Goal: Information Seeking & Learning: Find specific fact

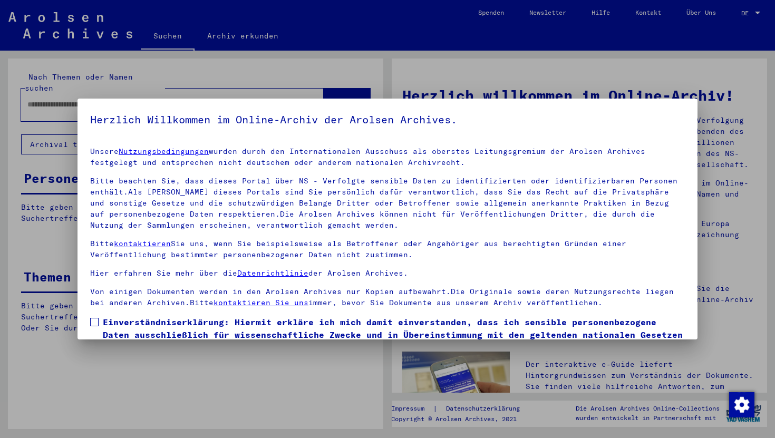
click at [151, 329] on span "Einverständniserklärung: Hiermit erkläre ich mich damit einverstanden, dass ich…" at bounding box center [394, 341] width 582 height 51
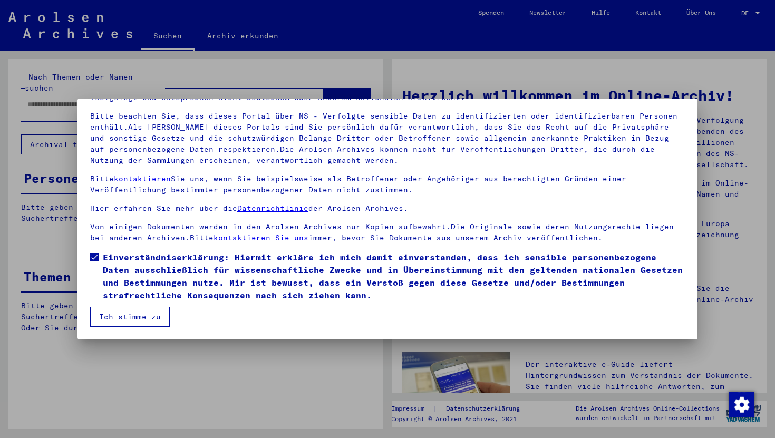
click at [141, 319] on button "Ich stimme zu" at bounding box center [130, 317] width 80 height 20
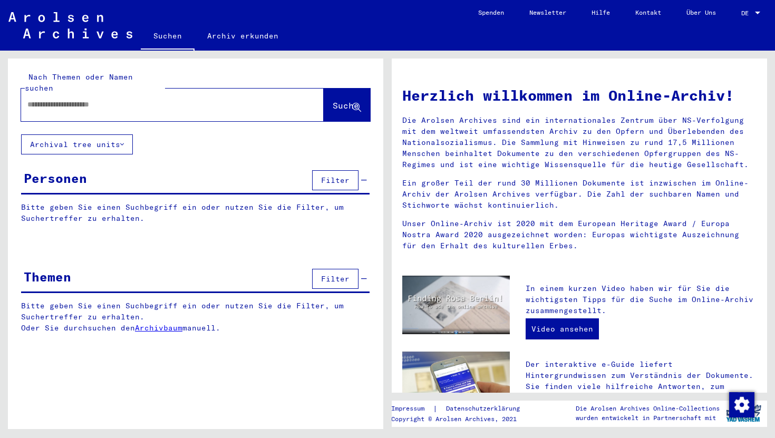
click at [154, 82] on div "Nach Themen oder Namen suchen" at bounding box center [95, 83] width 140 height 22
click at [80, 99] on input "text" at bounding box center [159, 104] width 265 height 11
type input "*"
type input "**********"
click at [332, 100] on span "Suche" at bounding box center [345, 105] width 26 height 11
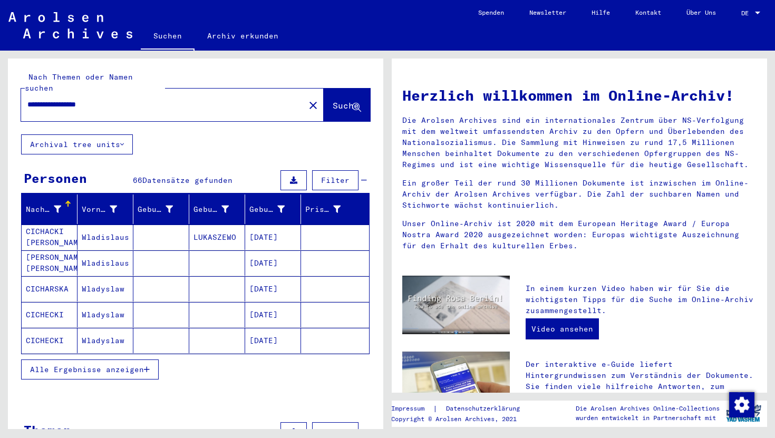
scroll to position [18, 0]
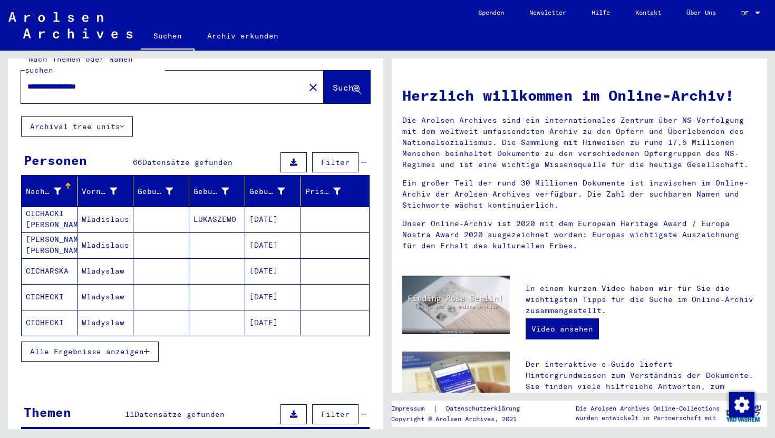
click at [148, 239] on mat-cell at bounding box center [161, 244] width 56 height 25
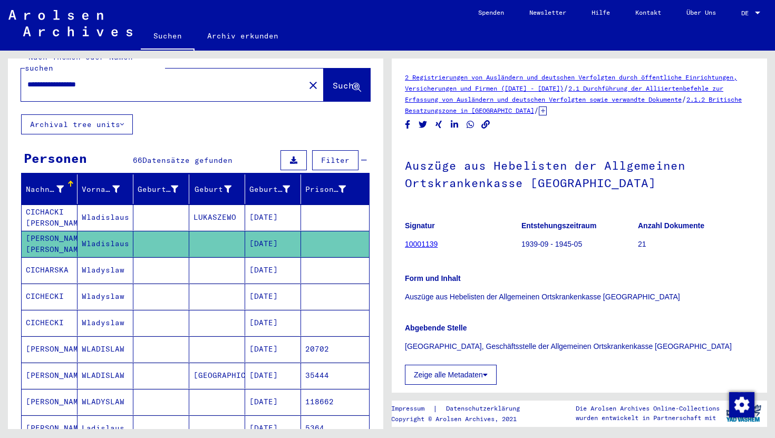
scroll to position [21, 0]
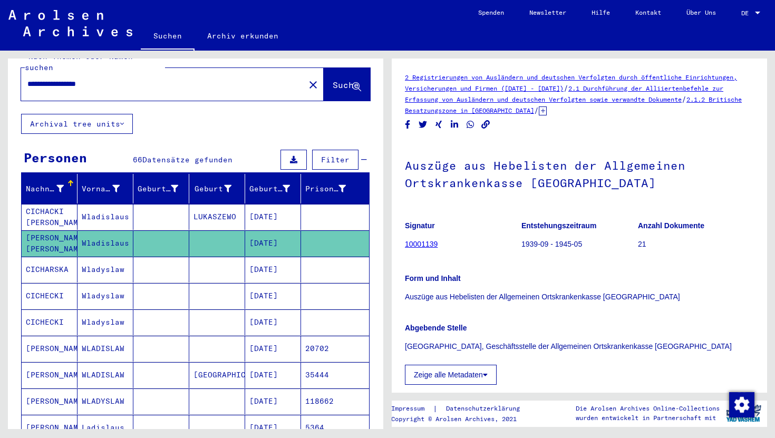
click at [199, 388] on mat-cell at bounding box center [217, 401] width 56 height 26
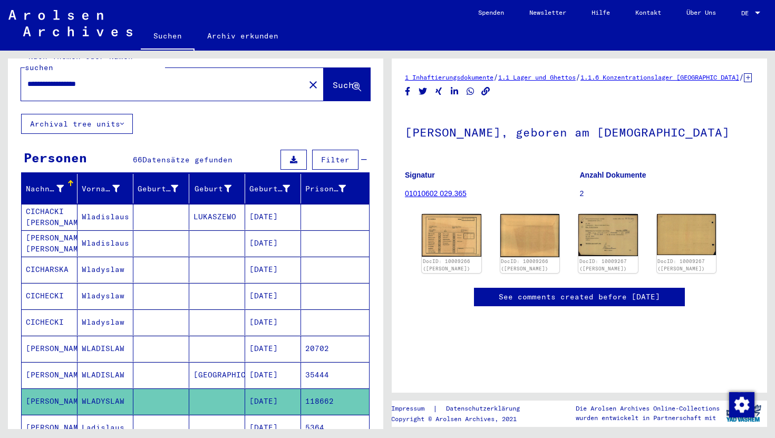
click at [268, 366] on mat-cell "[DATE]" at bounding box center [273, 375] width 56 height 26
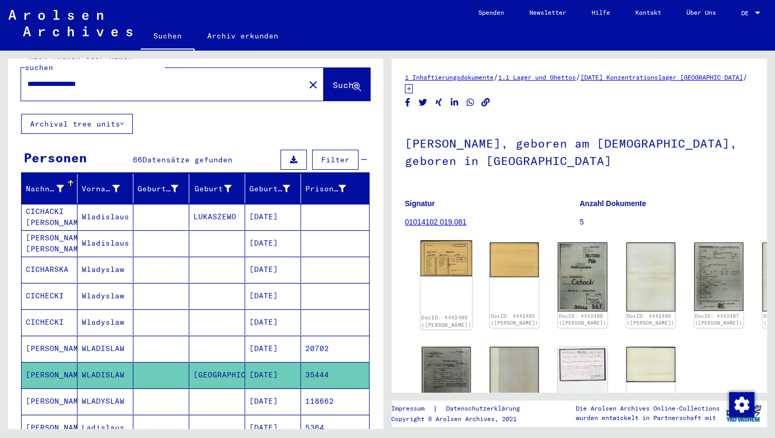
click at [435, 257] on img at bounding box center [446, 258] width 52 height 36
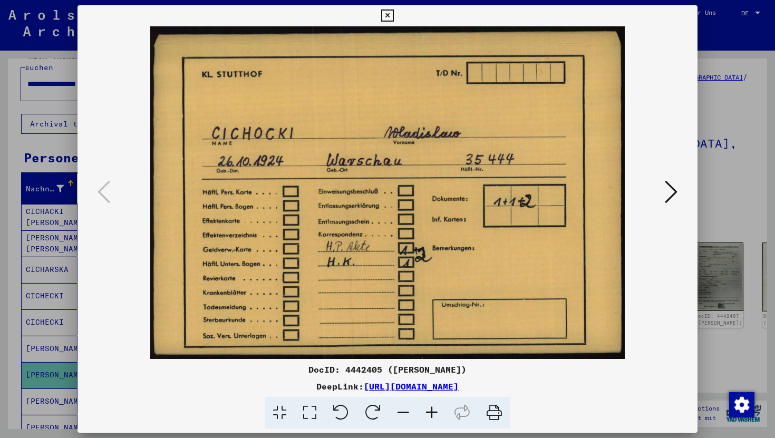
click at [667, 191] on icon at bounding box center [670, 191] width 13 height 25
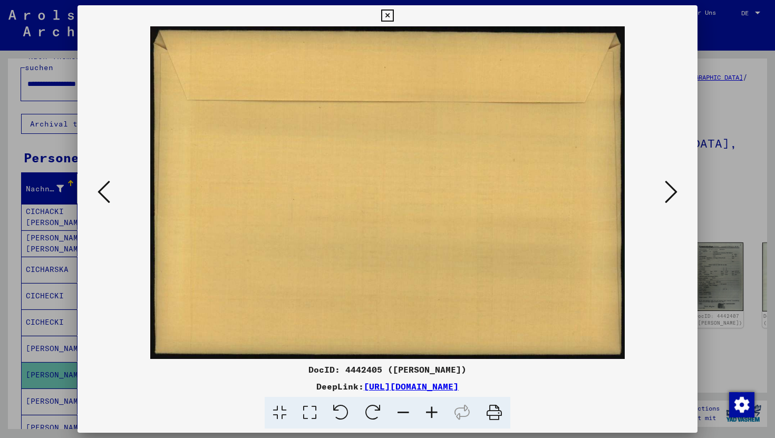
click at [667, 191] on icon at bounding box center [670, 191] width 13 height 25
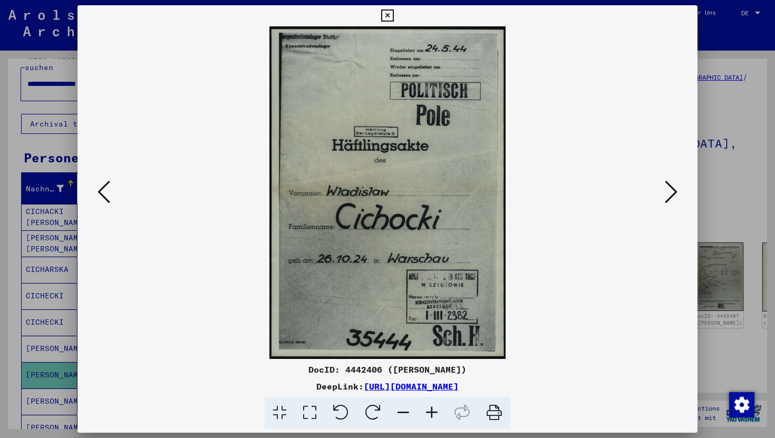
click at [667, 191] on icon at bounding box center [670, 191] width 13 height 25
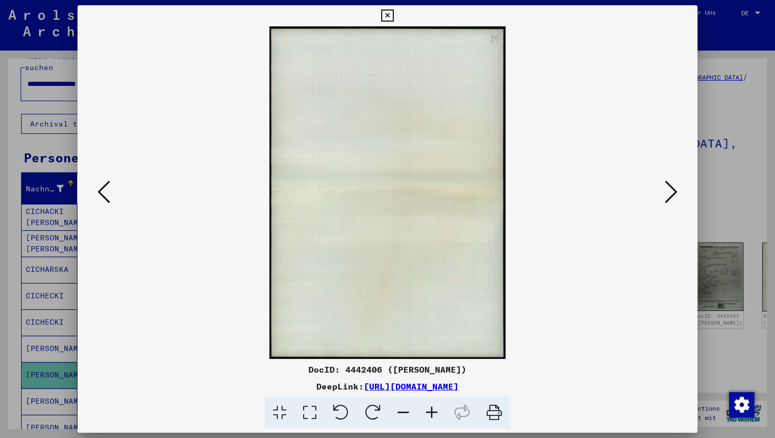
click at [389, 14] on icon at bounding box center [387, 15] width 12 height 13
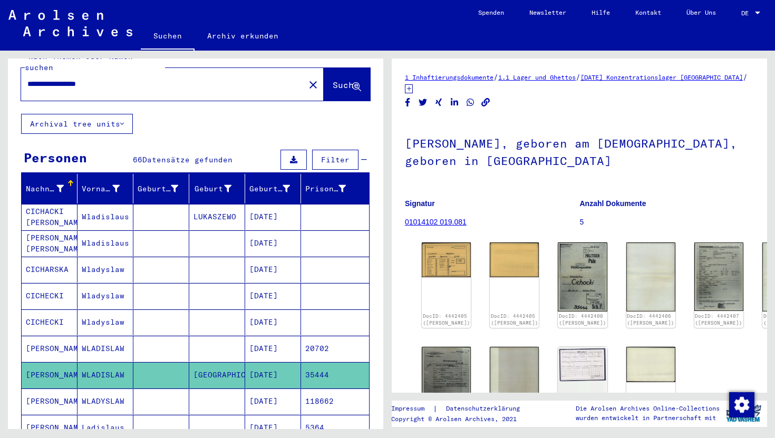
click at [271, 398] on mat-cell "[DATE]" at bounding box center [273, 401] width 56 height 26
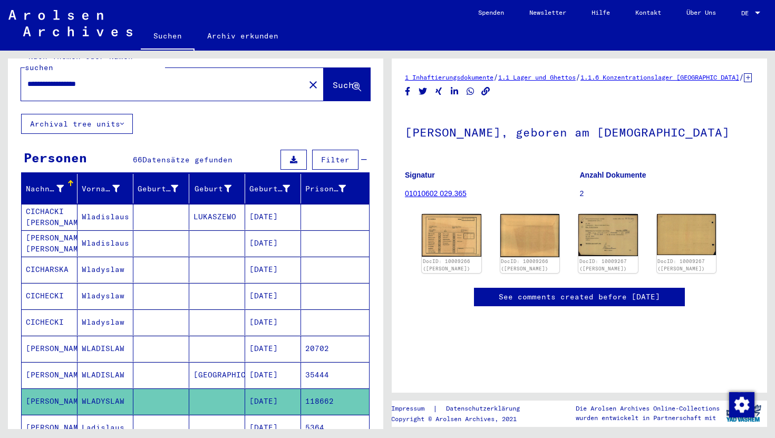
click at [275, 388] on mat-cell "[DATE]" at bounding box center [273, 401] width 56 height 26
click at [453, 257] on img at bounding box center [451, 234] width 62 height 45
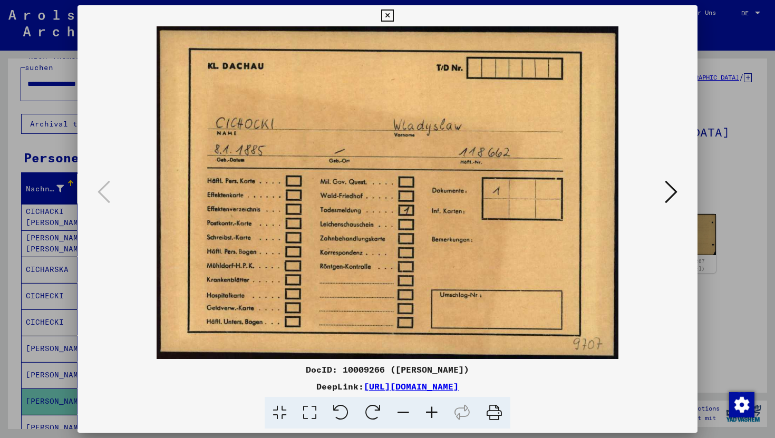
click at [674, 198] on icon at bounding box center [670, 191] width 13 height 25
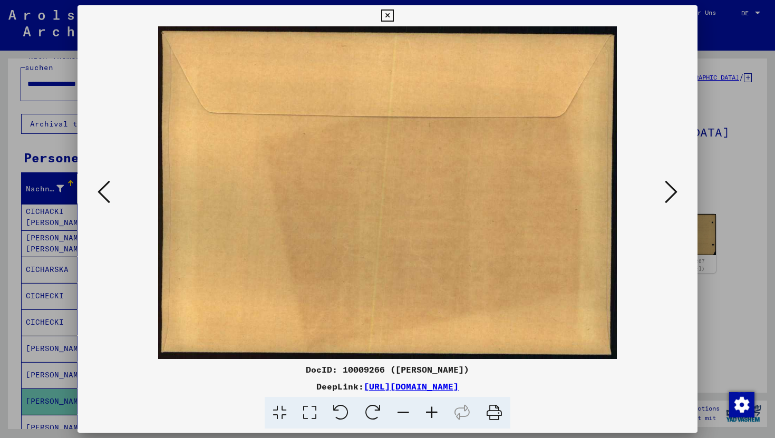
click at [674, 198] on icon at bounding box center [670, 191] width 13 height 25
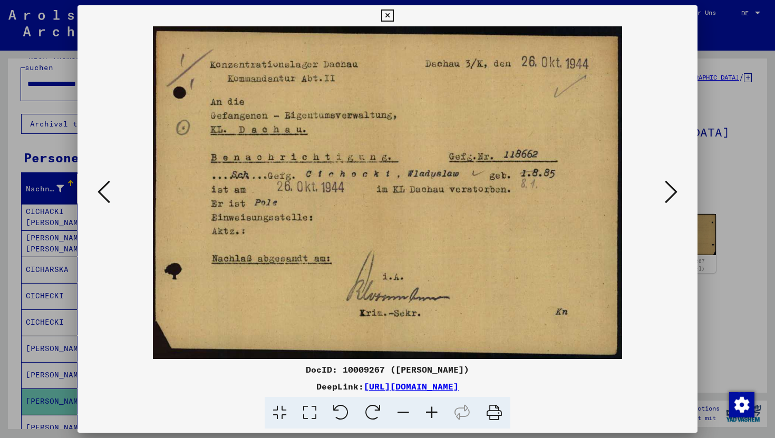
click at [674, 198] on icon at bounding box center [670, 191] width 13 height 25
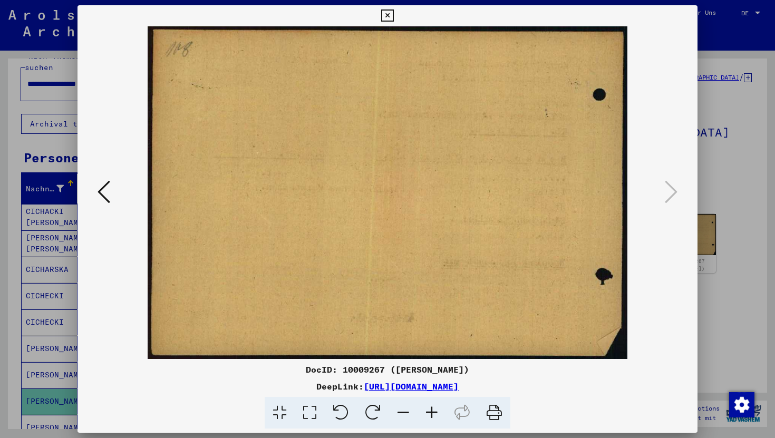
click at [388, 14] on icon at bounding box center [387, 15] width 12 height 13
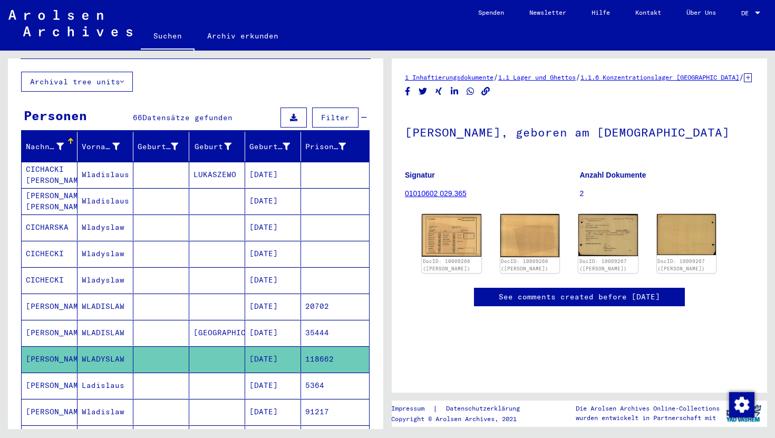
scroll to position [64, 0]
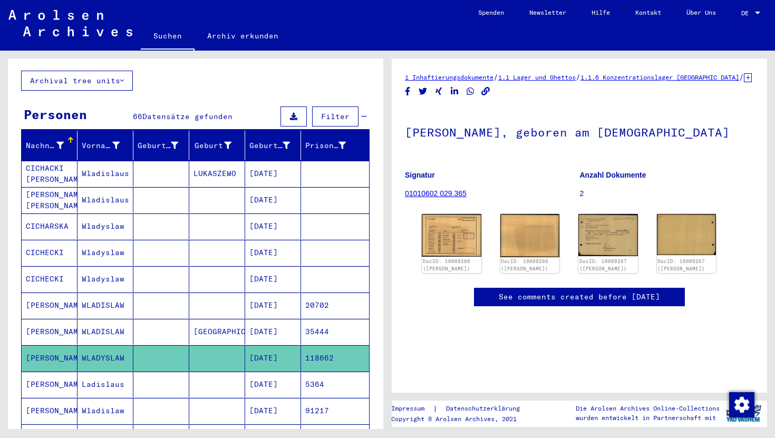
click at [278, 298] on mat-cell "[DATE]" at bounding box center [273, 305] width 56 height 26
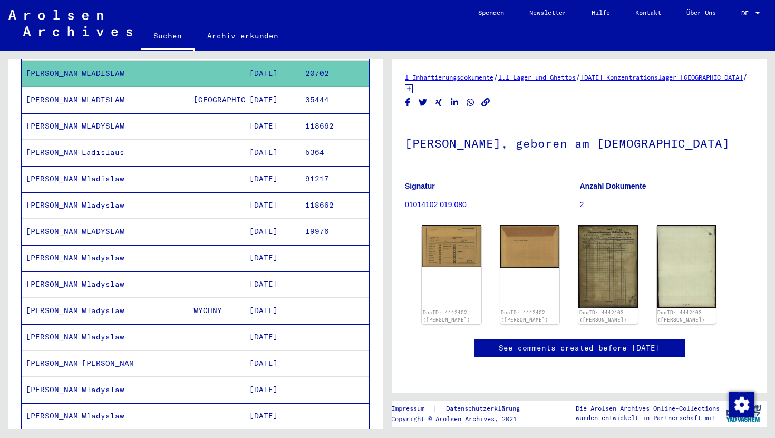
scroll to position [606, 0]
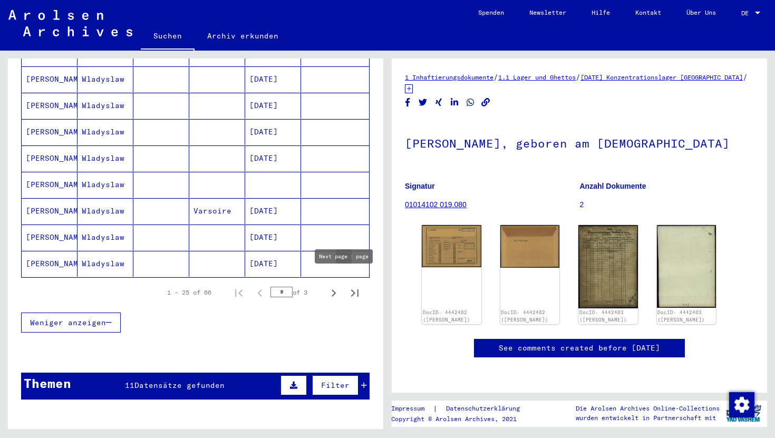
click at [337, 286] on icon "Next page" at bounding box center [333, 293] width 15 height 15
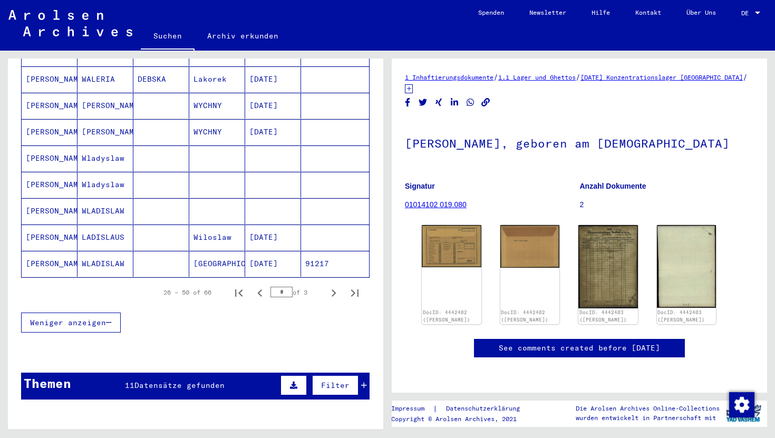
click at [210, 251] on mat-cell "[GEOGRAPHIC_DATA]" at bounding box center [217, 264] width 56 height 26
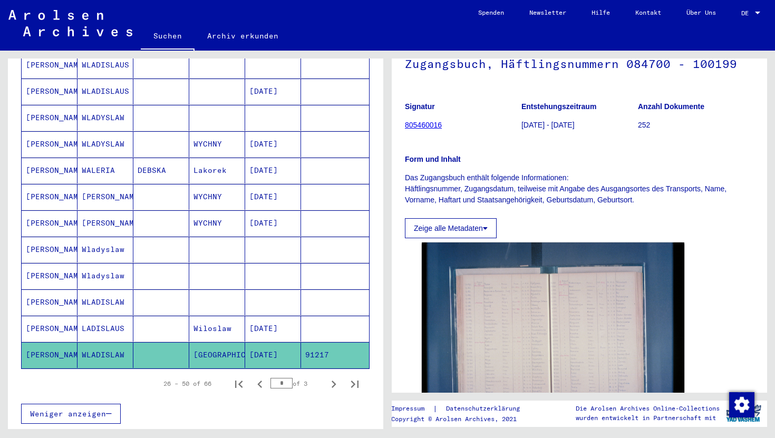
scroll to position [523, 0]
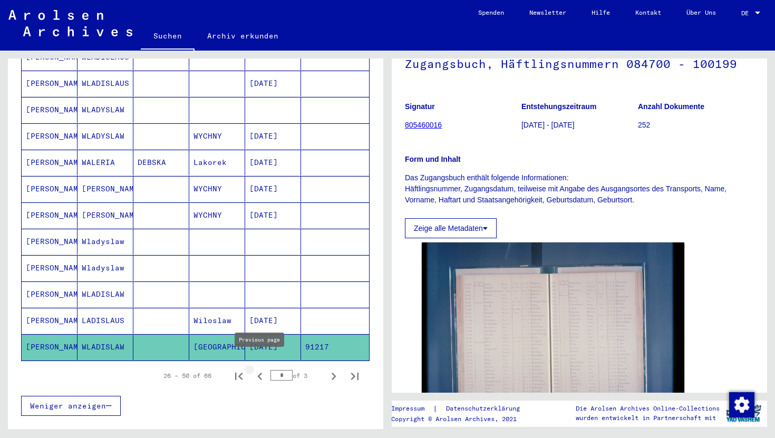
click at [262, 369] on icon "Previous page" at bounding box center [259, 376] width 15 height 15
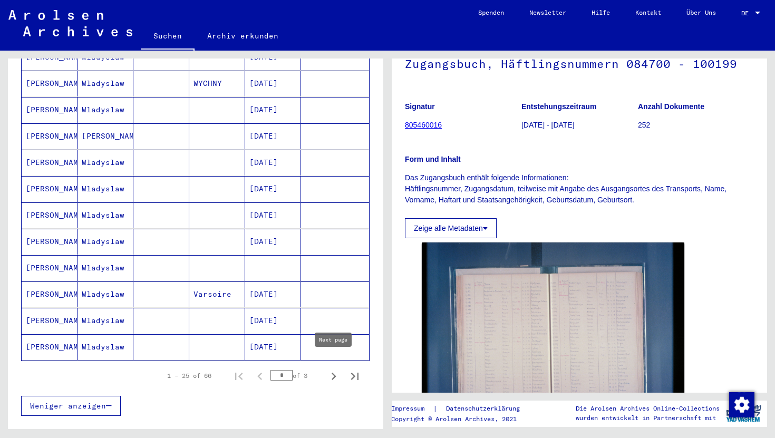
click at [330, 369] on icon "Next page" at bounding box center [333, 376] width 15 height 15
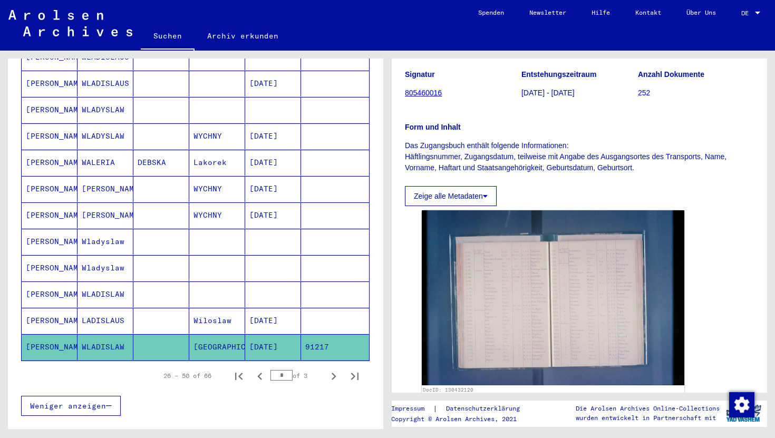
scroll to position [116, 0]
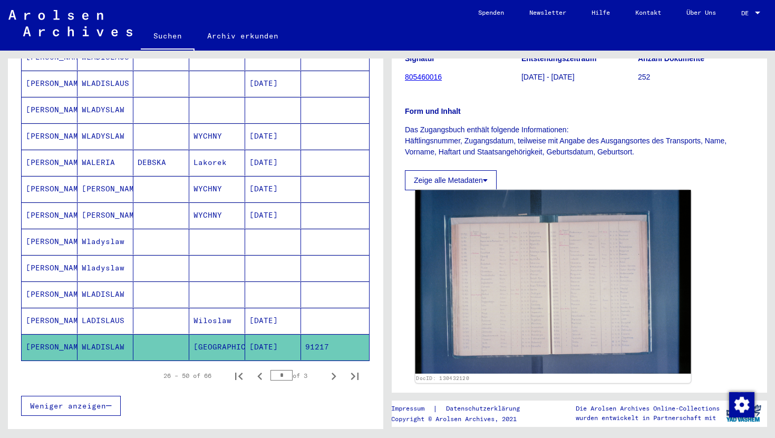
click at [512, 308] on img at bounding box center [553, 282] width 276 height 184
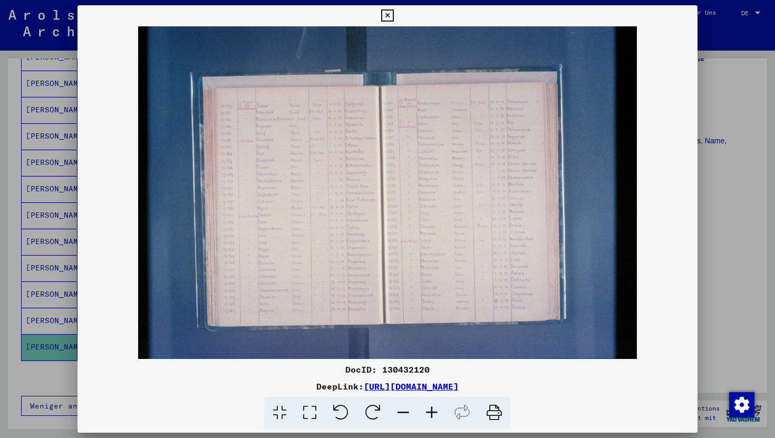
click at [346, 112] on img at bounding box center [387, 192] width 620 height 332
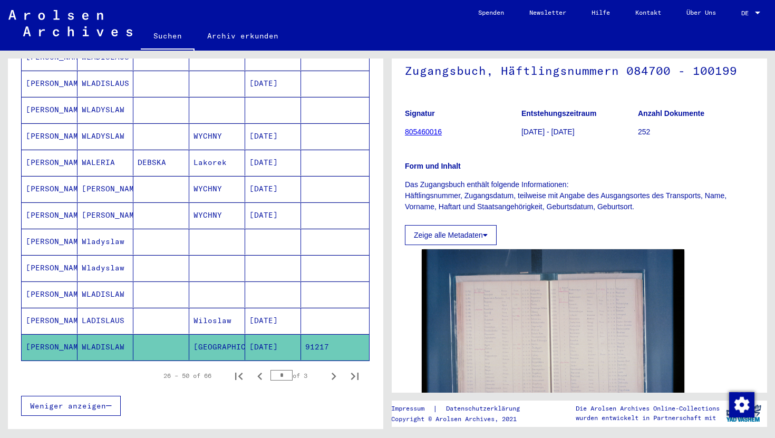
scroll to position [63, 0]
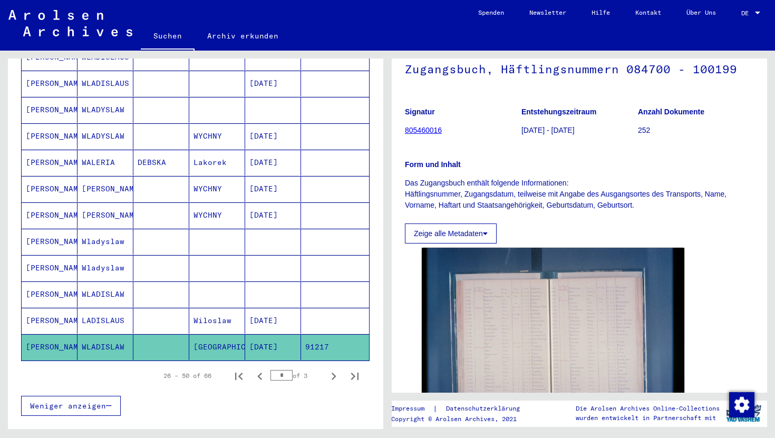
click at [286, 335] on mat-cell "[DATE]" at bounding box center [273, 347] width 56 height 26
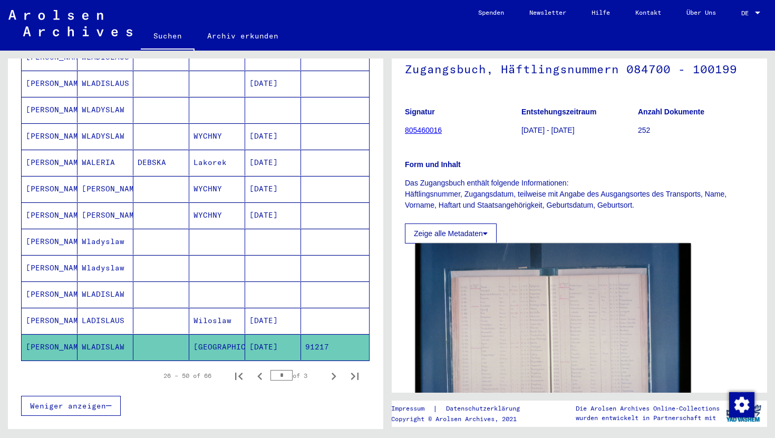
click at [561, 343] on img at bounding box center [553, 335] width 276 height 184
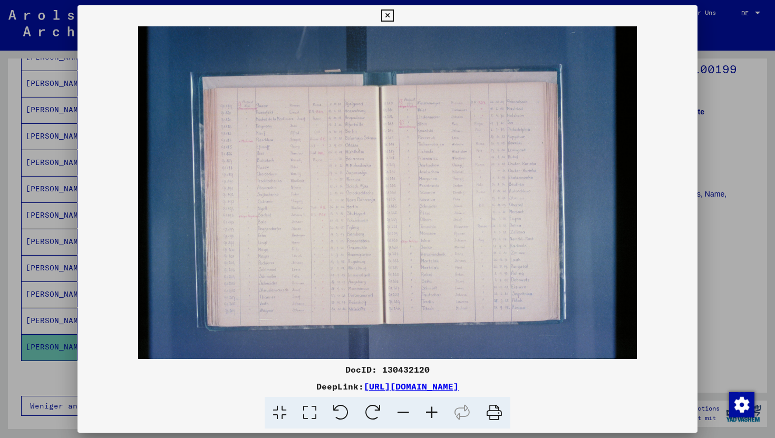
click at [388, 171] on img at bounding box center [387, 192] width 620 height 332
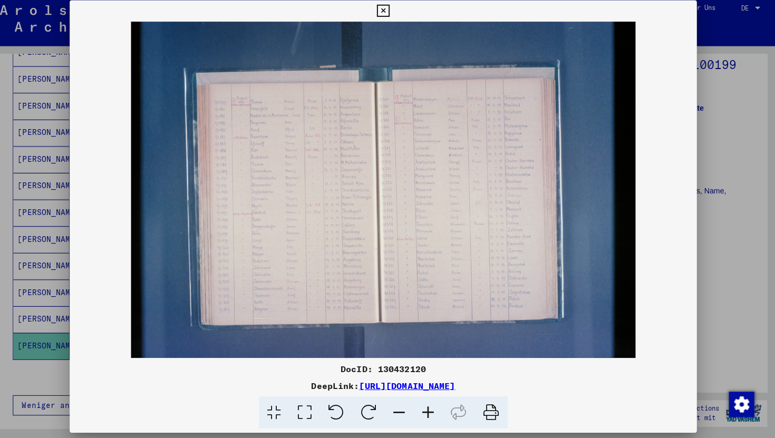
scroll to position [0, 0]
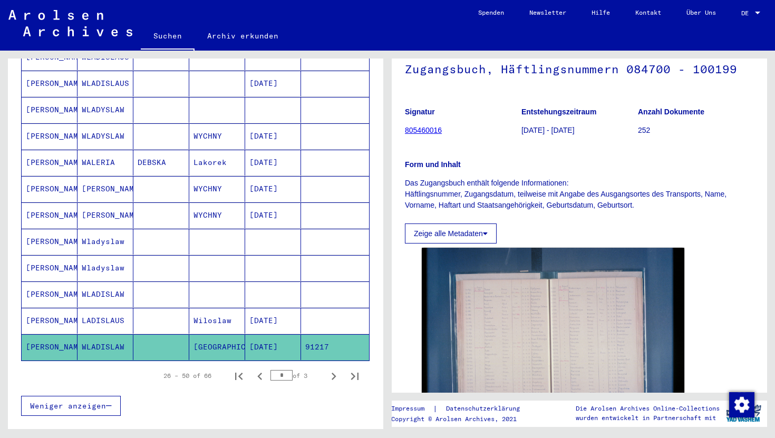
click at [101, 334] on mat-cell "WLADISLAW" at bounding box center [105, 347] width 56 height 26
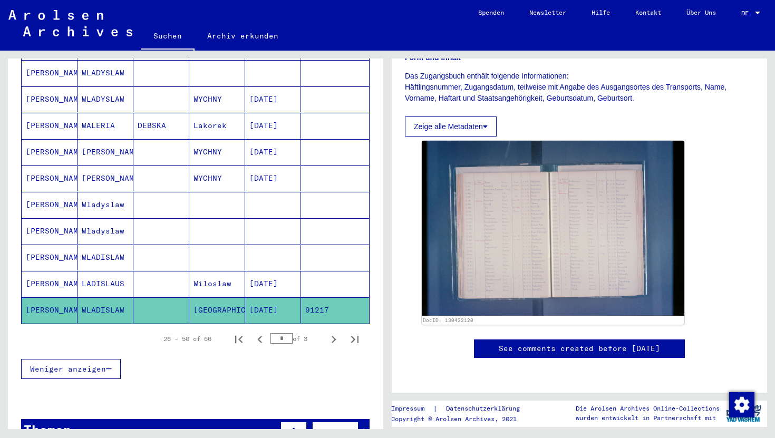
scroll to position [588, 0]
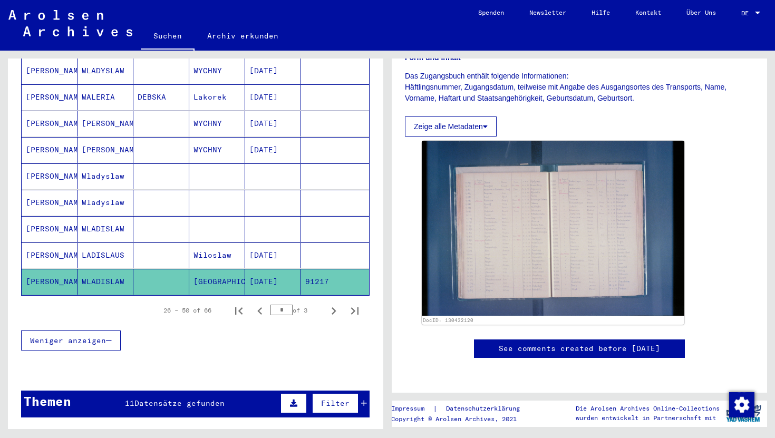
click at [293, 269] on mat-cell "[DATE]" at bounding box center [273, 282] width 56 height 26
click at [319, 278] on mat-cell "91217" at bounding box center [335, 282] width 68 height 26
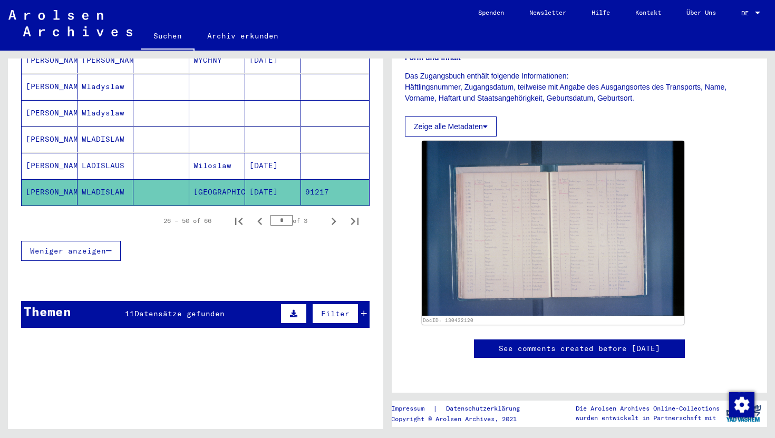
scroll to position [712, 0]
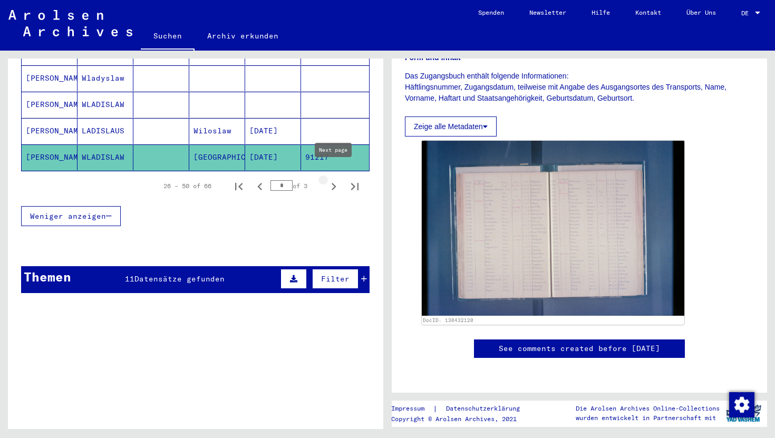
click at [337, 181] on icon "Next page" at bounding box center [333, 186] width 15 height 15
type input "*"
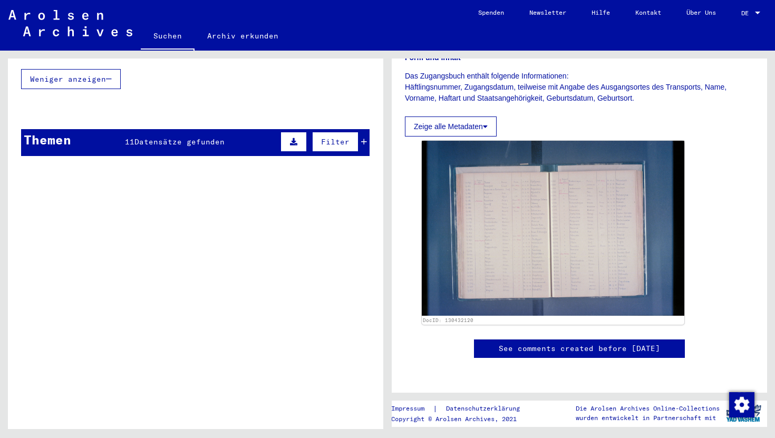
scroll to position [48, 0]
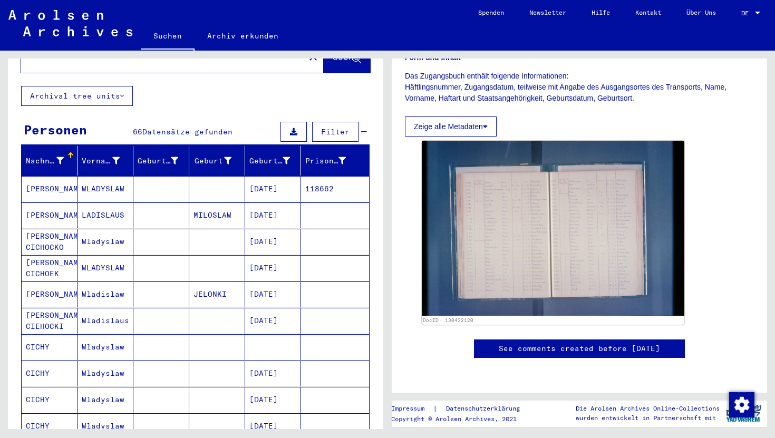
click at [172, 179] on mat-cell at bounding box center [161, 189] width 56 height 26
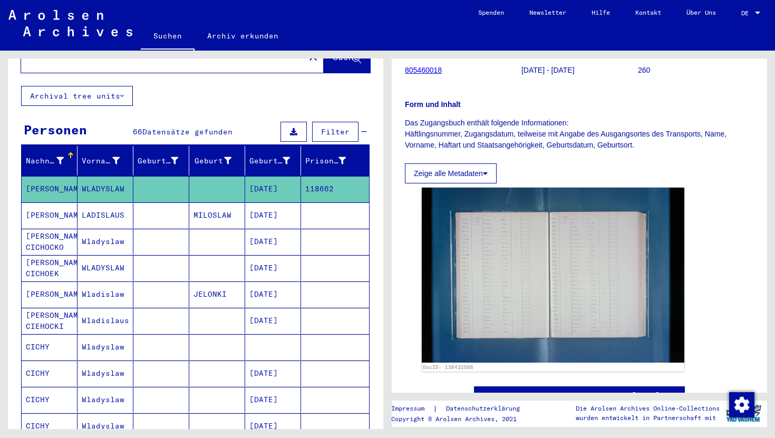
scroll to position [124, 0]
click at [585, 300] on img at bounding box center [553, 274] width 262 height 175
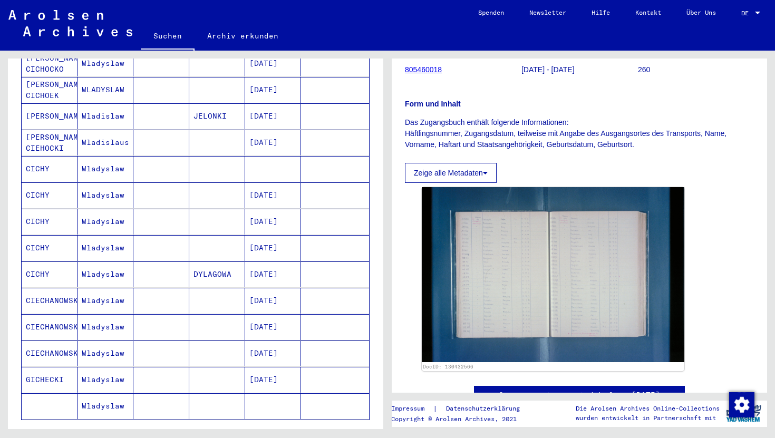
scroll to position [226, 0]
click at [261, 428] on icon "Previous page" at bounding box center [259, 435] width 15 height 15
type input "*"
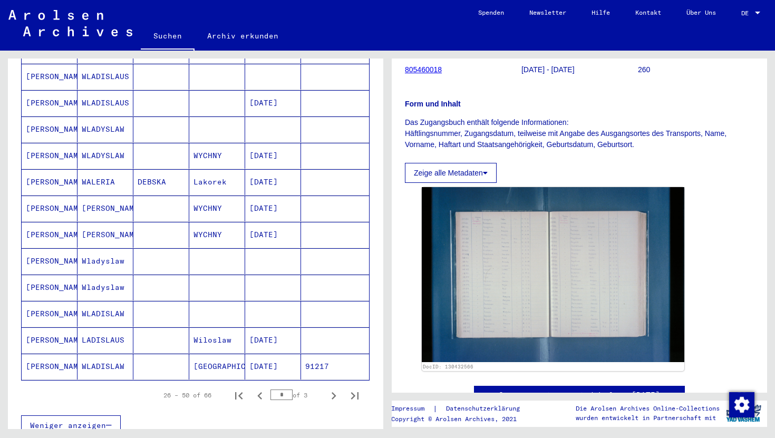
scroll to position [507, 0]
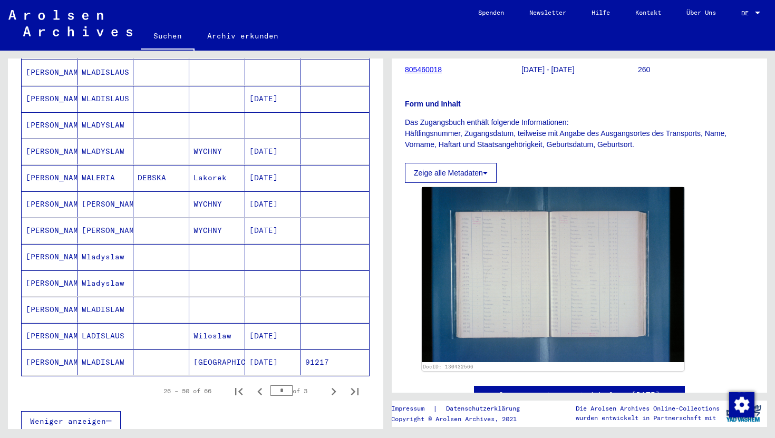
click at [232, 349] on mat-cell "[GEOGRAPHIC_DATA]" at bounding box center [217, 362] width 56 height 26
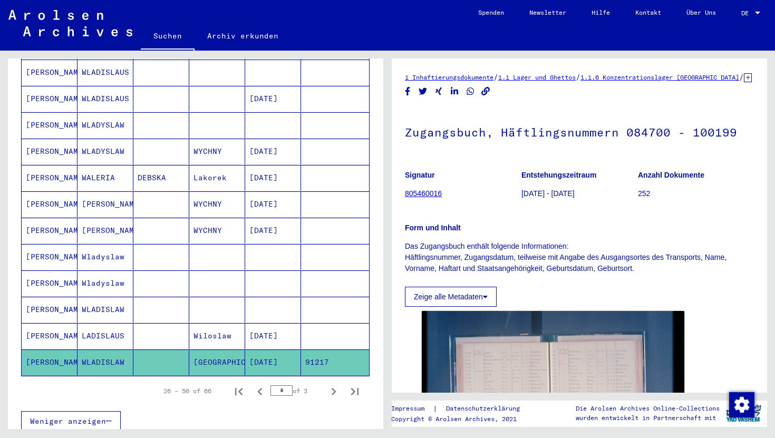
drag, startPoint x: 336, startPoint y: 349, endPoint x: 302, endPoint y: 351, distance: 34.3
click at [302, 351] on mat-cell "91217" at bounding box center [335, 362] width 68 height 26
copy mat-cell "91217"
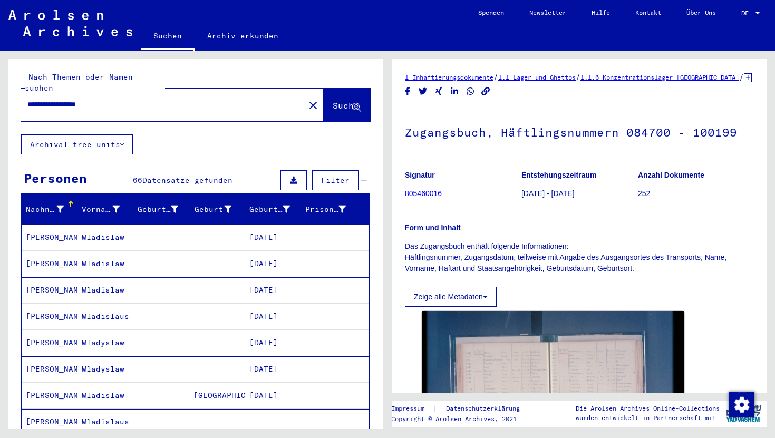
click at [128, 99] on input "**********" at bounding box center [162, 104] width 271 height 11
click at [307, 99] on mat-icon "close" at bounding box center [313, 105] width 13 height 13
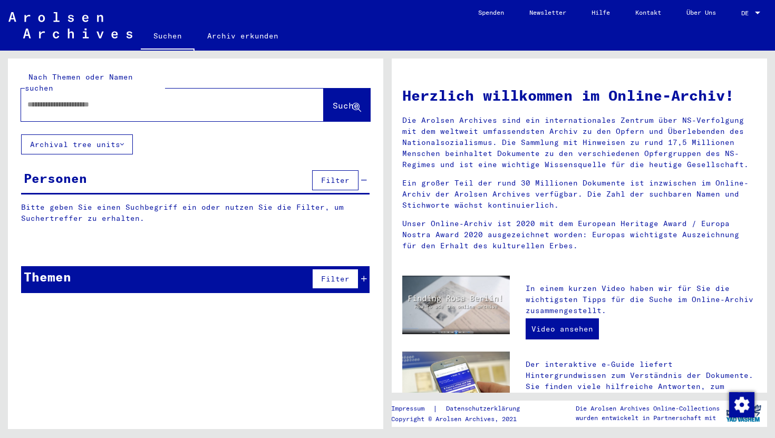
click at [156, 99] on input "text" at bounding box center [159, 104] width 265 height 11
paste input "*****"
type input "*****"
click at [333, 100] on span "Suche" at bounding box center [345, 105] width 26 height 11
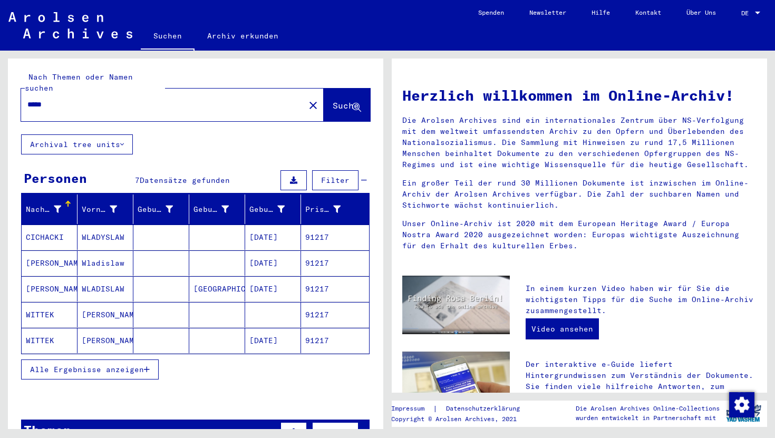
click at [285, 224] on mat-cell "[DATE]" at bounding box center [273, 236] width 56 height 25
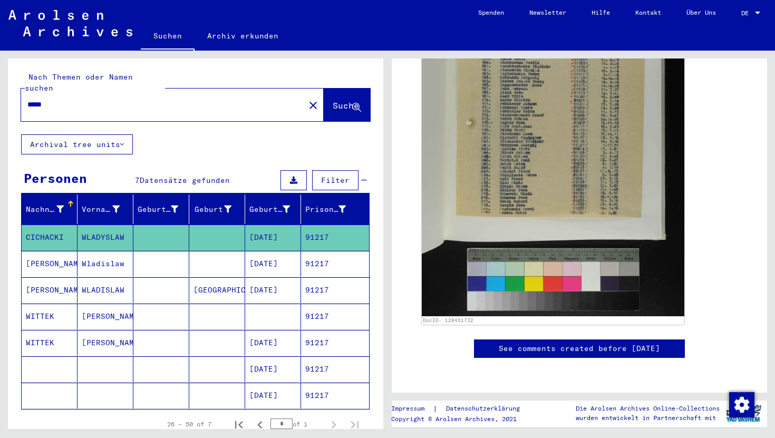
scroll to position [408, 0]
click at [275, 251] on mat-cell "[DATE]" at bounding box center [273, 264] width 56 height 26
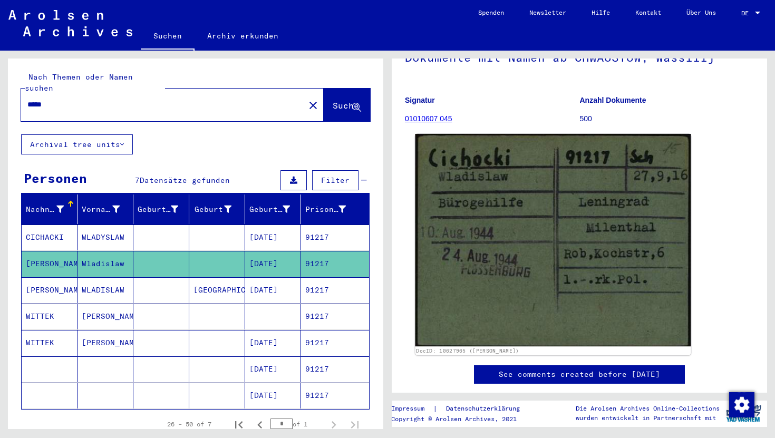
scroll to position [75, 0]
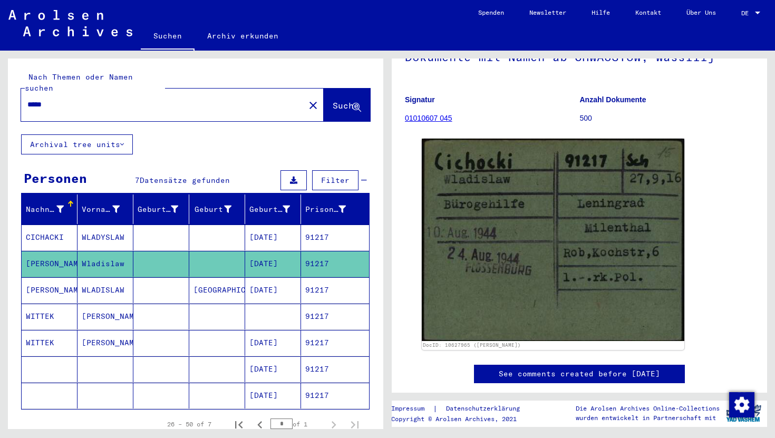
click at [258, 277] on mat-cell "[DATE]" at bounding box center [273, 290] width 56 height 26
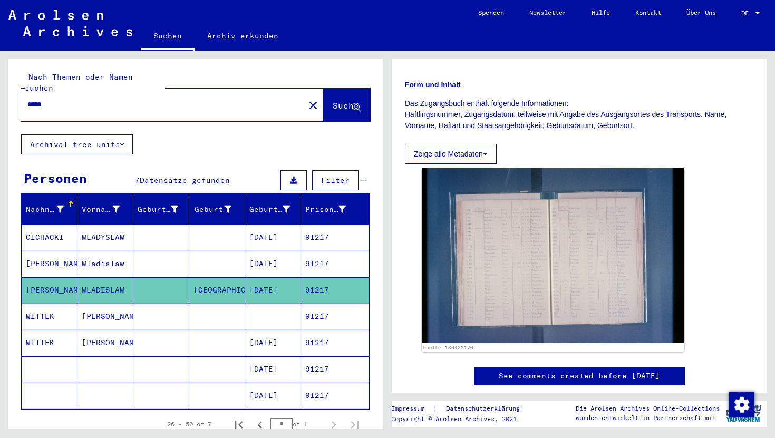
scroll to position [144, 0]
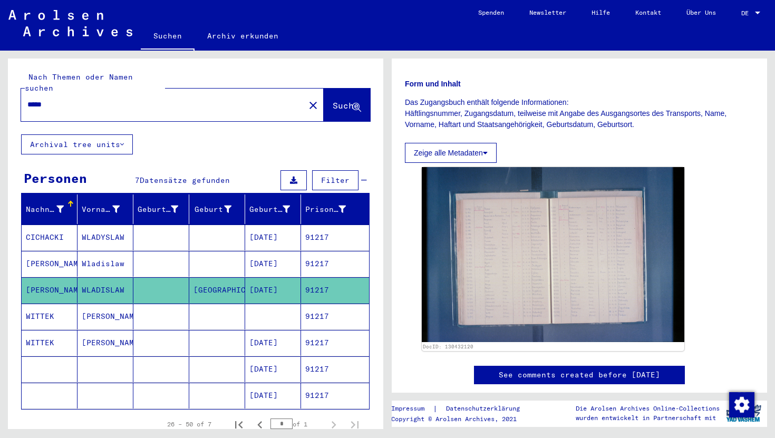
click at [327, 303] on mat-cell "91217" at bounding box center [335, 316] width 68 height 26
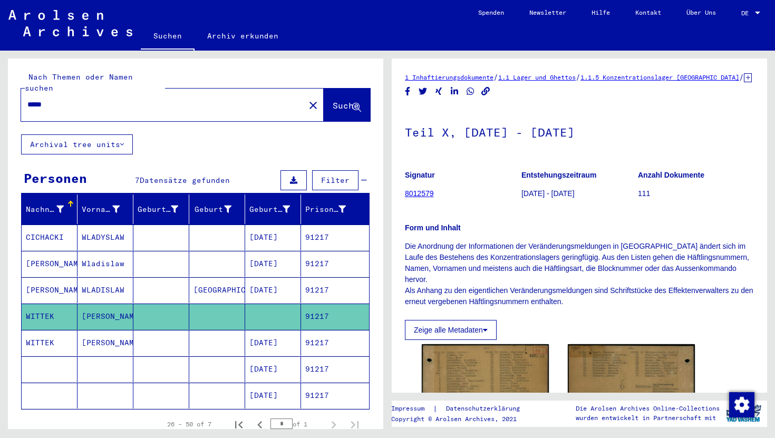
click at [335, 331] on mat-cell "91217" at bounding box center [335, 343] width 68 height 26
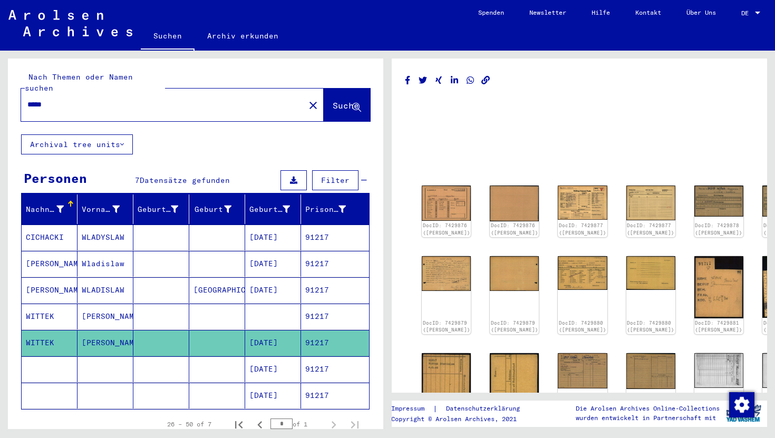
click at [324, 365] on mat-cell "91217" at bounding box center [335, 369] width 68 height 26
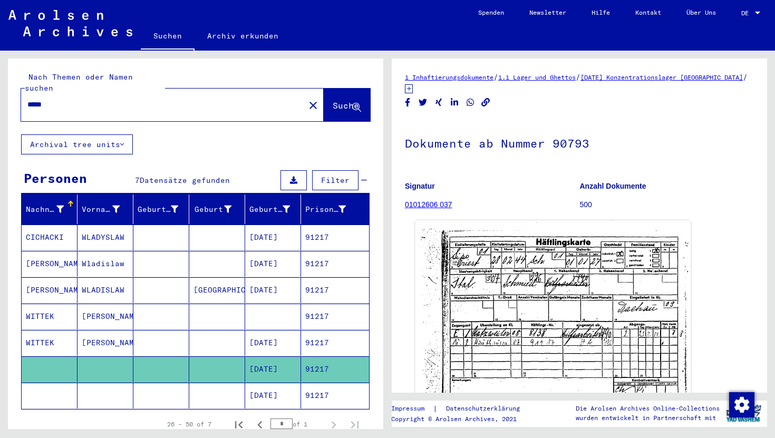
click at [564, 317] on img at bounding box center [553, 317] width 276 height 194
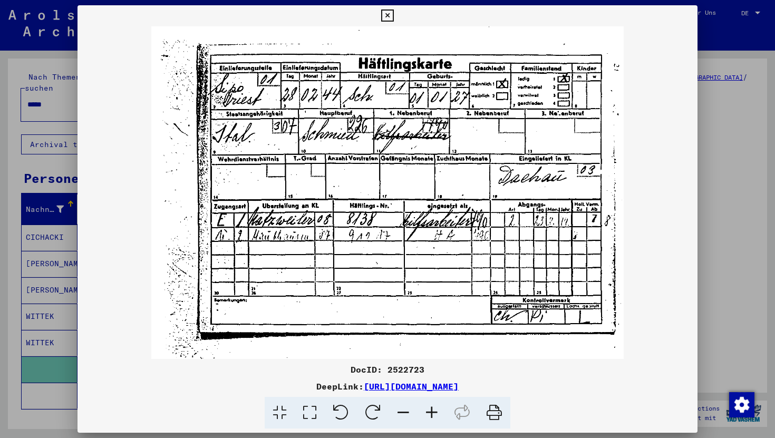
click at [387, 16] on icon at bounding box center [387, 15] width 12 height 13
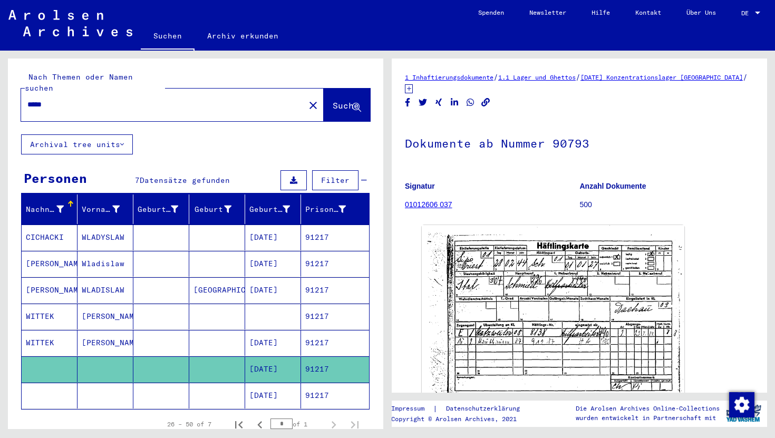
scroll to position [58, 0]
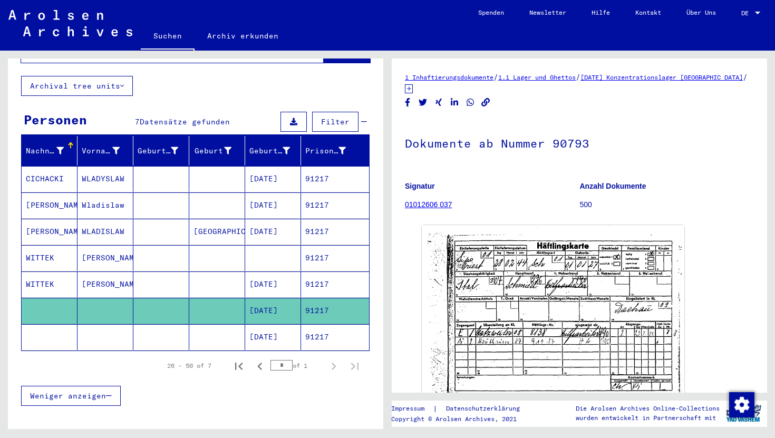
click at [264, 328] on mat-cell "[DATE]" at bounding box center [273, 337] width 56 height 26
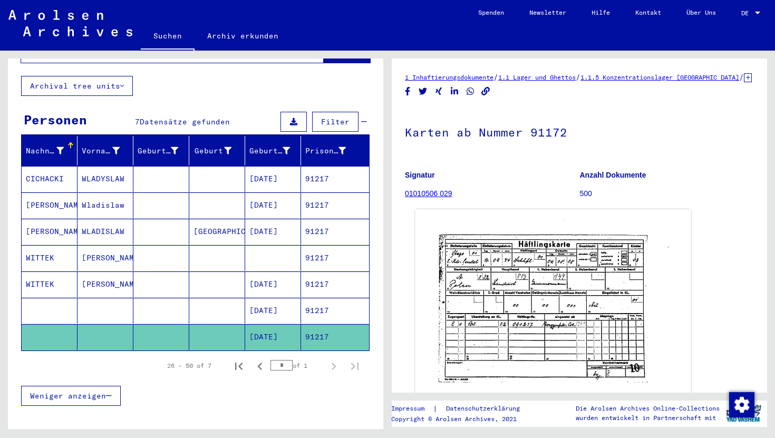
click at [529, 335] on img at bounding box center [553, 306] width 276 height 194
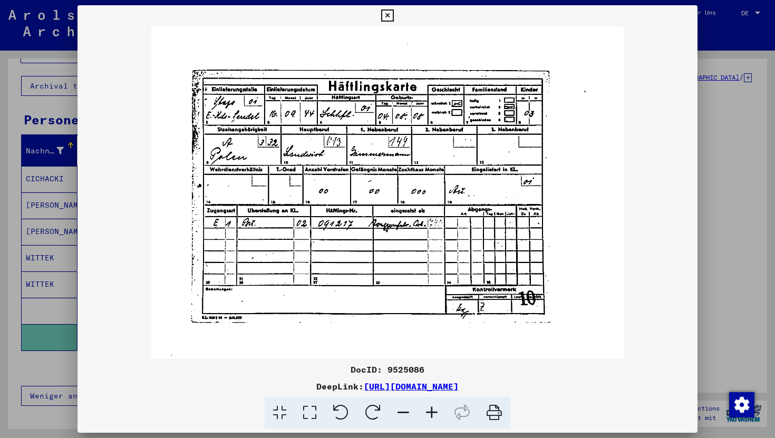
click at [386, 9] on icon at bounding box center [387, 15] width 12 height 13
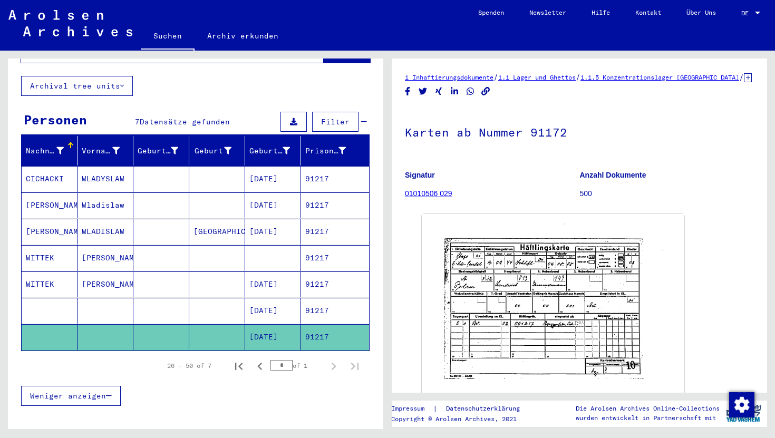
click at [276, 173] on mat-cell "[DATE]" at bounding box center [273, 179] width 56 height 26
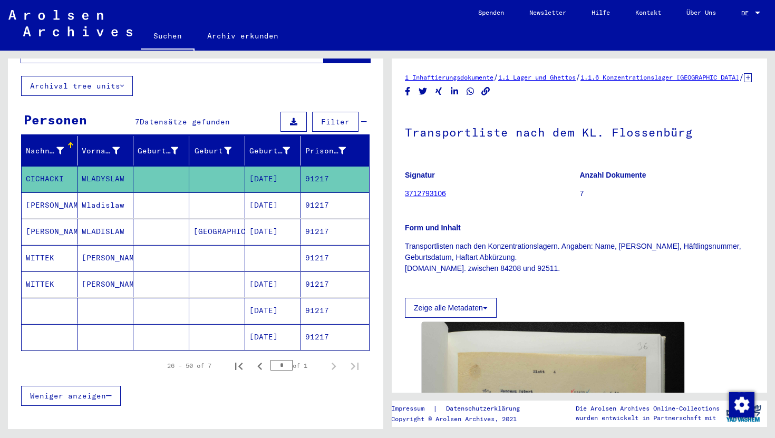
scroll to position [417, 0]
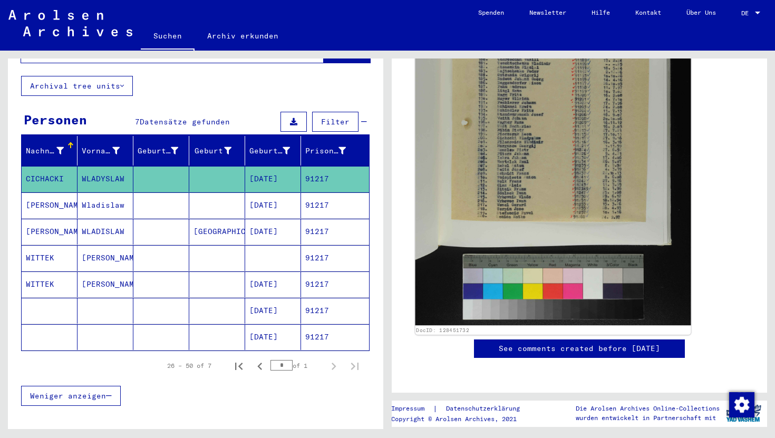
click at [571, 116] on img at bounding box center [553, 118] width 276 height 414
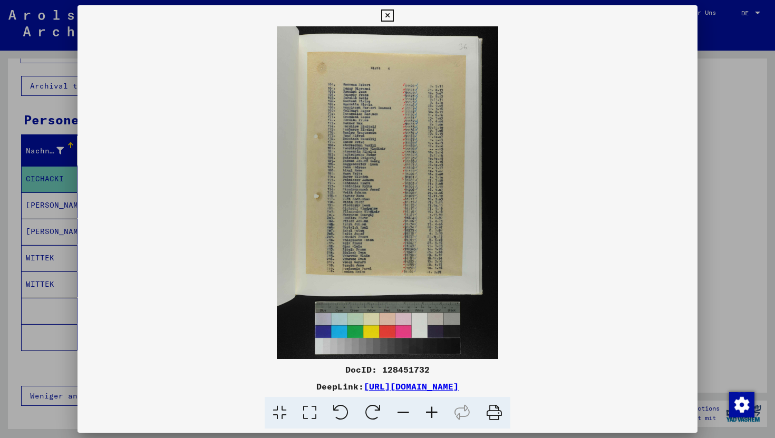
click at [421, 176] on img at bounding box center [387, 192] width 620 height 332
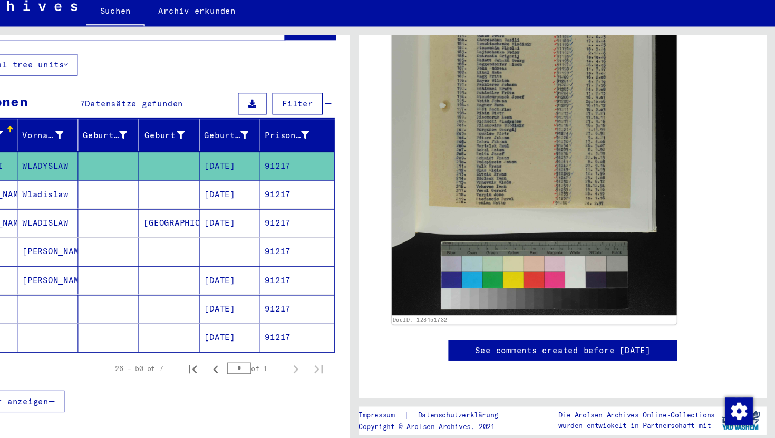
scroll to position [59, 0]
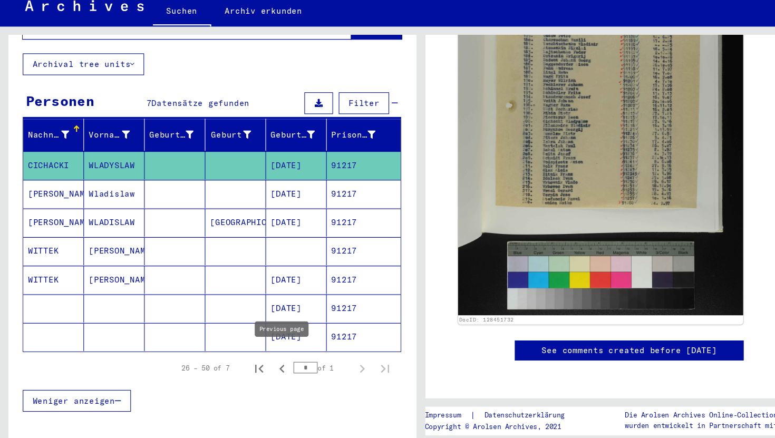
click at [261, 362] on icon "Previous page" at bounding box center [259, 365] width 5 height 7
type input "*"
click at [272, 165] on mat-cell "[DATE]" at bounding box center [273, 178] width 56 height 26
click at [267, 198] on mat-cell "[DATE]" at bounding box center [273, 205] width 56 height 26
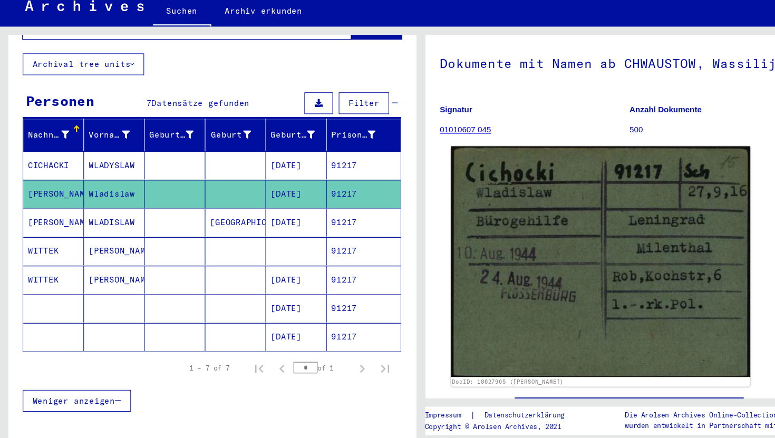
scroll to position [49, 0]
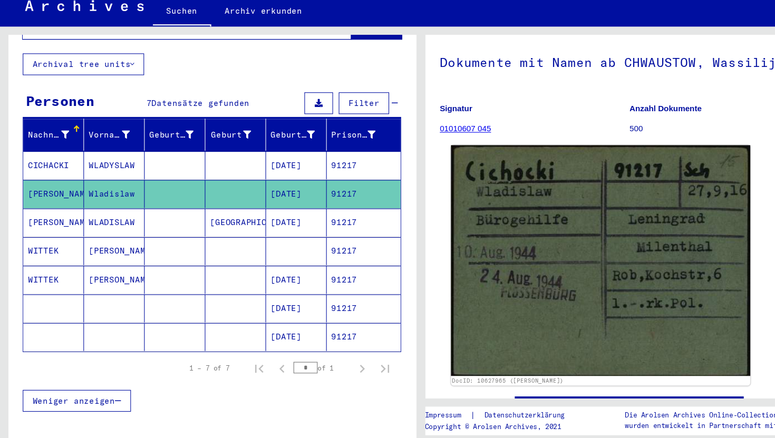
click at [609, 248] on img at bounding box center [553, 266] width 276 height 212
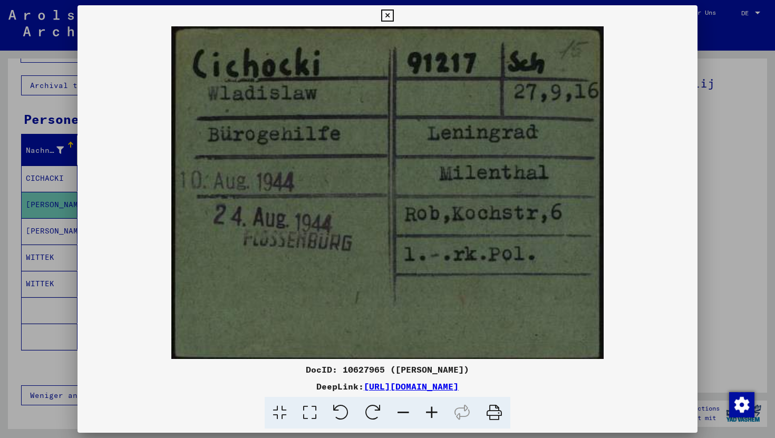
click at [387, 13] on icon at bounding box center [387, 15] width 12 height 13
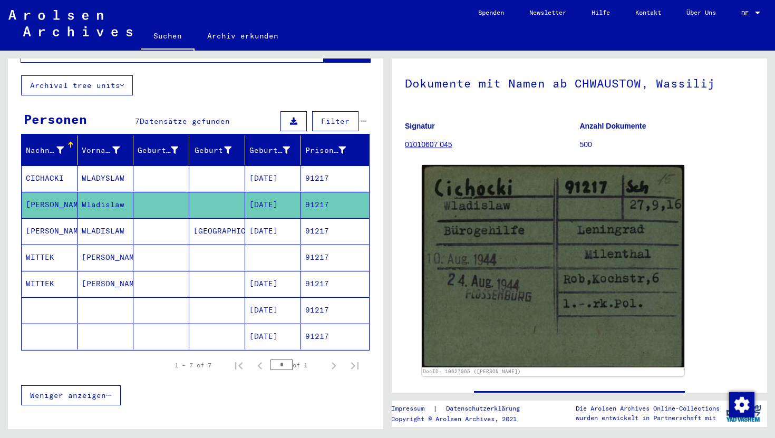
click at [168, 221] on mat-cell at bounding box center [161, 231] width 56 height 26
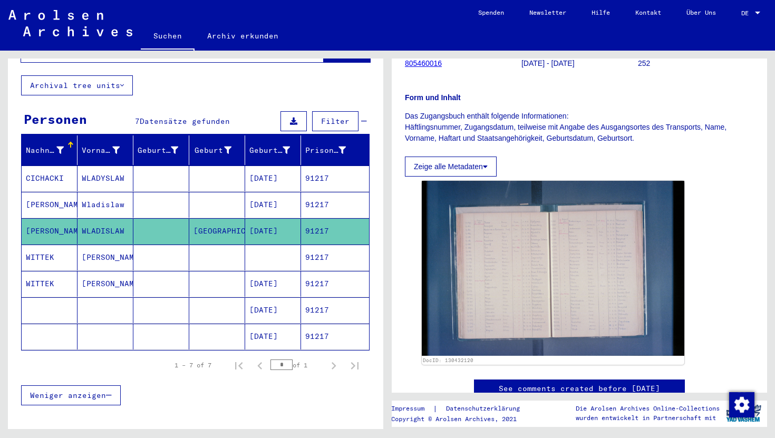
scroll to position [131, 0]
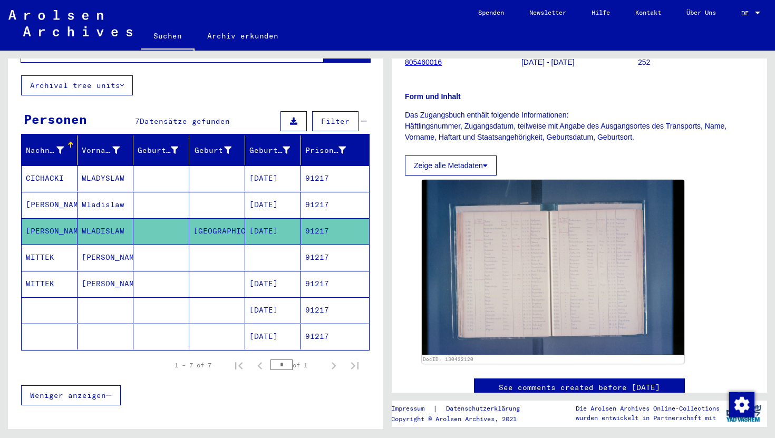
click at [555, 302] on img at bounding box center [553, 267] width 262 height 175
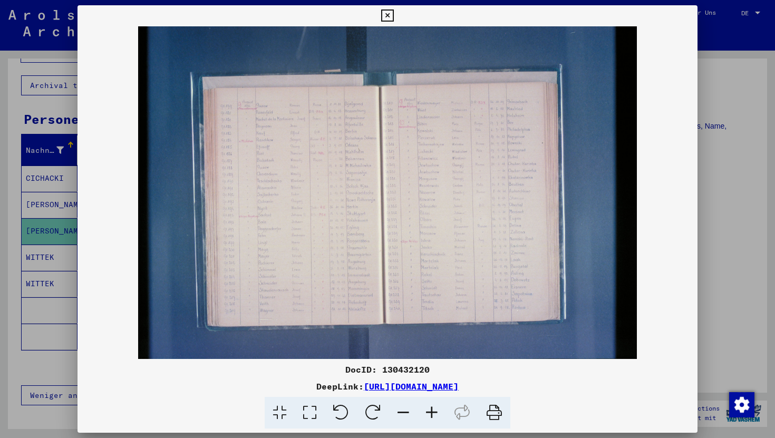
click at [366, 185] on img at bounding box center [387, 192] width 620 height 332
click at [394, 10] on button at bounding box center [387, 15] width 18 height 21
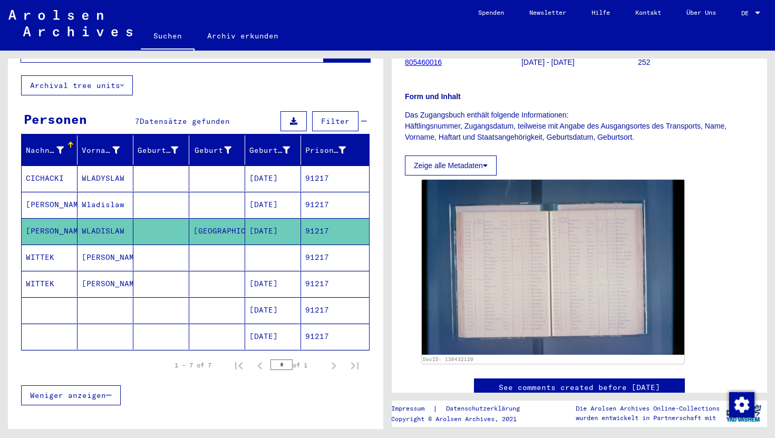
click at [157, 165] on mat-cell at bounding box center [161, 178] width 56 height 26
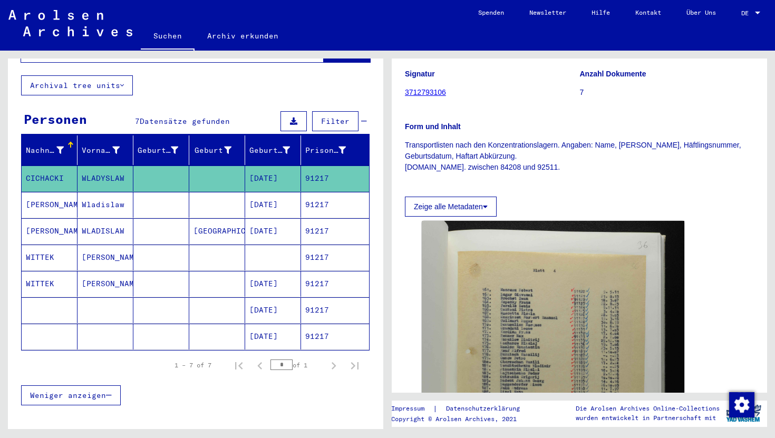
scroll to position [285, 0]
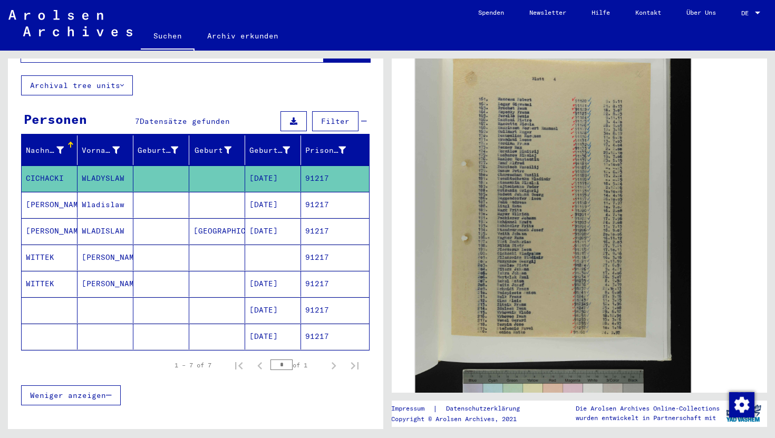
click at [524, 230] on img at bounding box center [553, 234] width 276 height 414
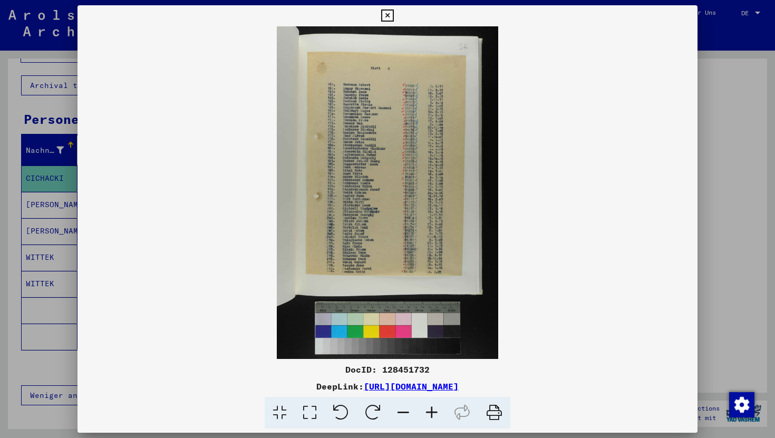
click at [383, 21] on icon at bounding box center [387, 15] width 12 height 13
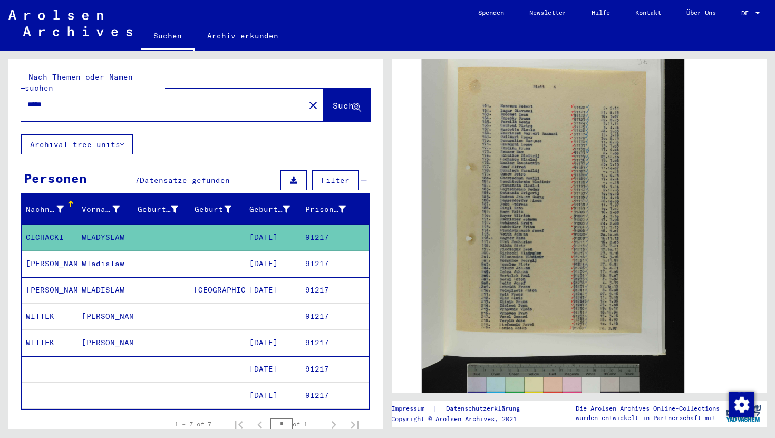
scroll to position [181, 0]
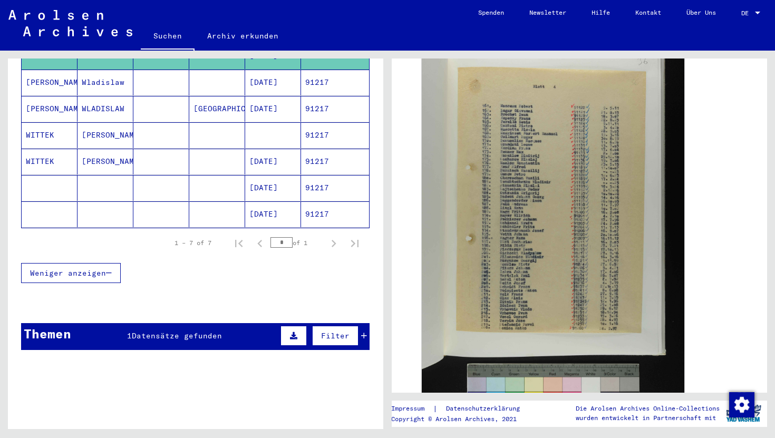
click at [179, 394] on div "Kartenbestand Segment 91217" at bounding box center [166, 399] width 128 height 11
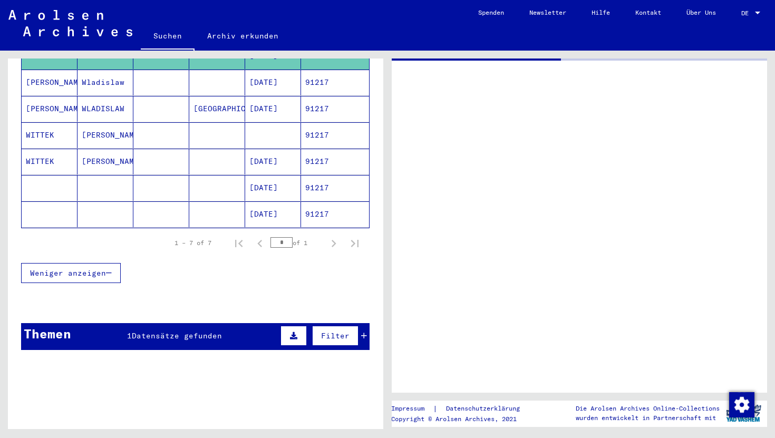
scroll to position [21, 0]
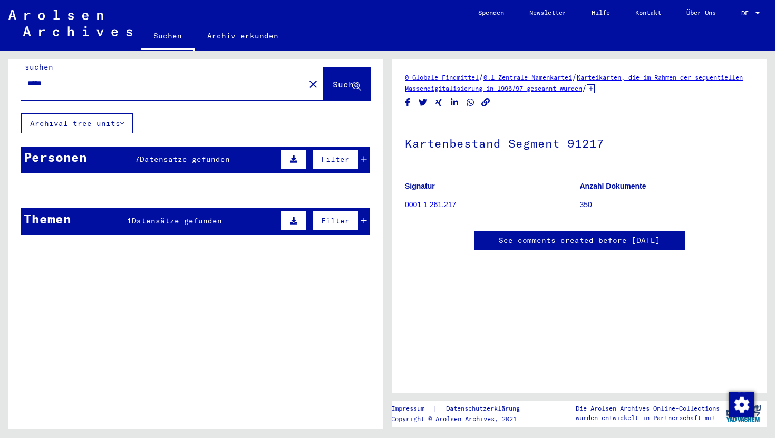
click at [188, 210] on mat-cell at bounding box center [161, 216] width 56 height 26
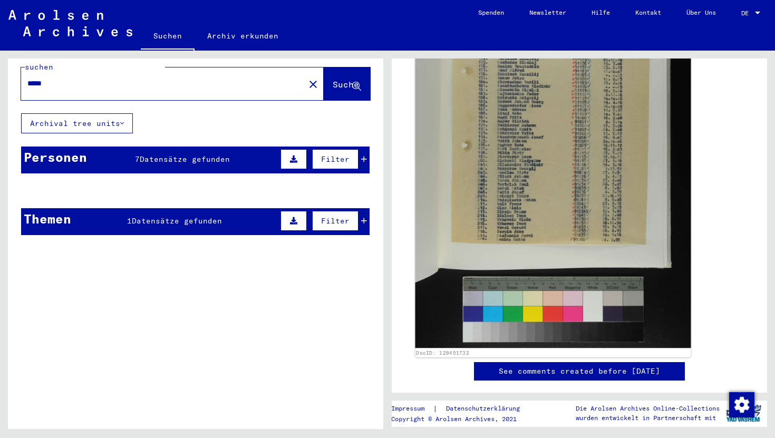
scroll to position [376, 0]
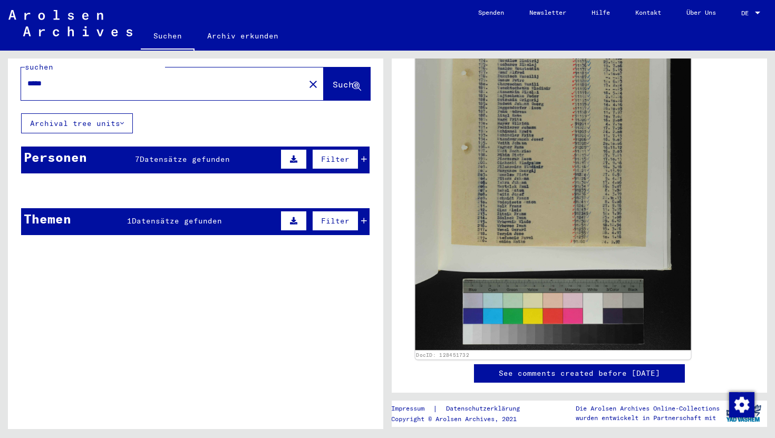
click at [557, 120] on img at bounding box center [553, 143] width 276 height 414
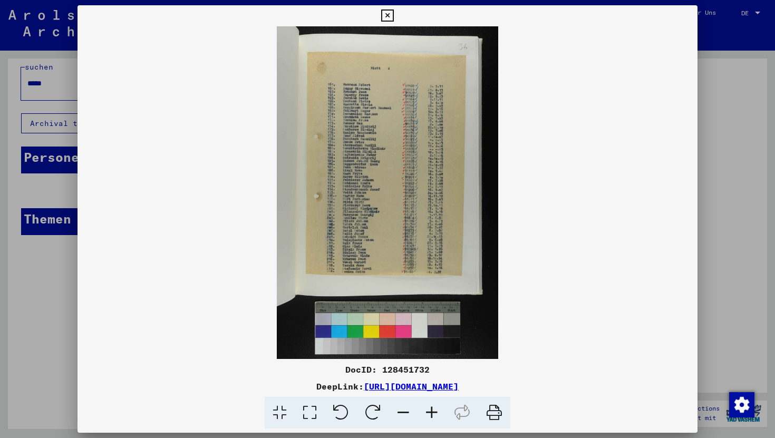
click at [390, 21] on icon at bounding box center [387, 15] width 12 height 13
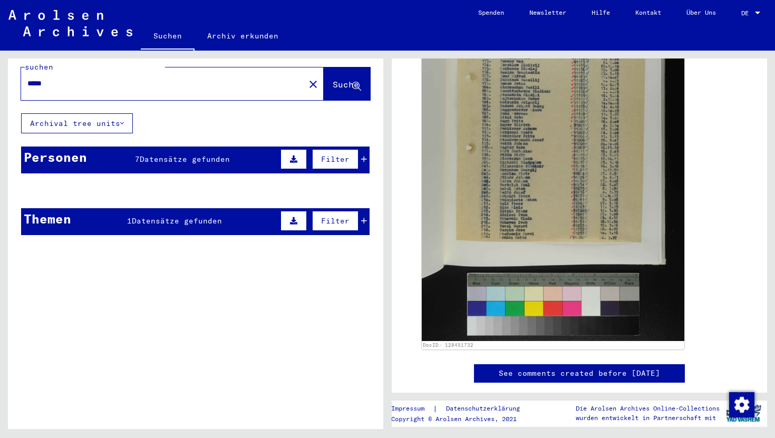
scroll to position [0, 0]
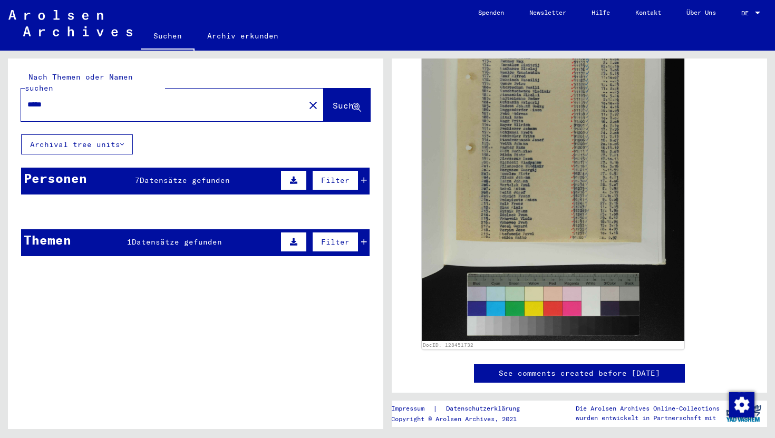
click at [240, 93] on div "*****" at bounding box center [159, 105] width 277 height 24
click at [324, 102] on button "Suche" at bounding box center [347, 105] width 46 height 33
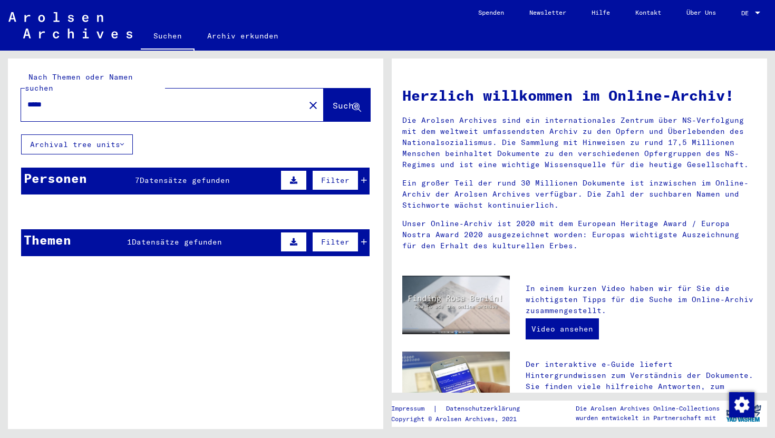
click at [334, 100] on span "Suche" at bounding box center [345, 105] width 26 height 11
click at [207, 175] on div "Personen 7 Datensätze gefunden Filter" at bounding box center [195, 181] width 348 height 27
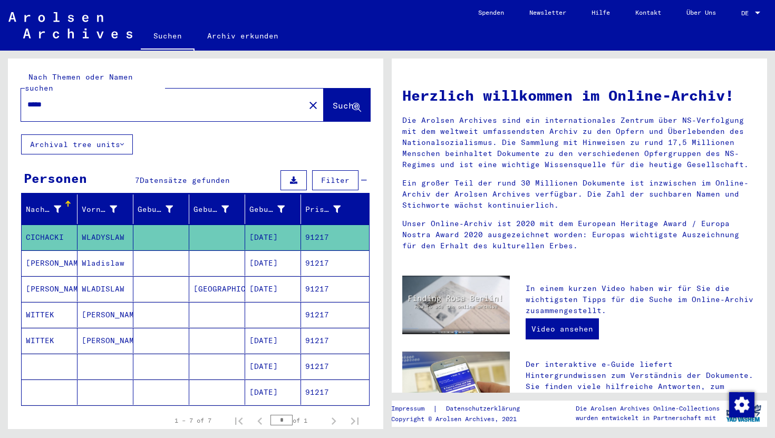
click at [91, 229] on mat-cell "WLADYSLAW" at bounding box center [105, 236] width 56 height 25
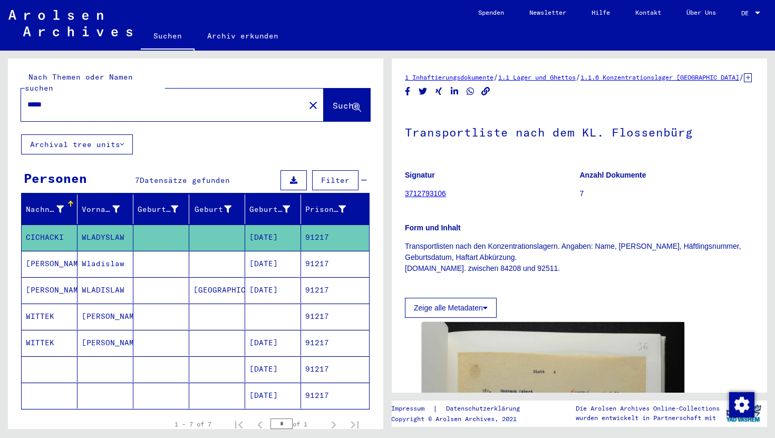
click at [106, 99] on input "*****" at bounding box center [162, 104] width 271 height 11
type input "**********"
click at [332, 100] on span "Suche" at bounding box center [345, 105] width 26 height 11
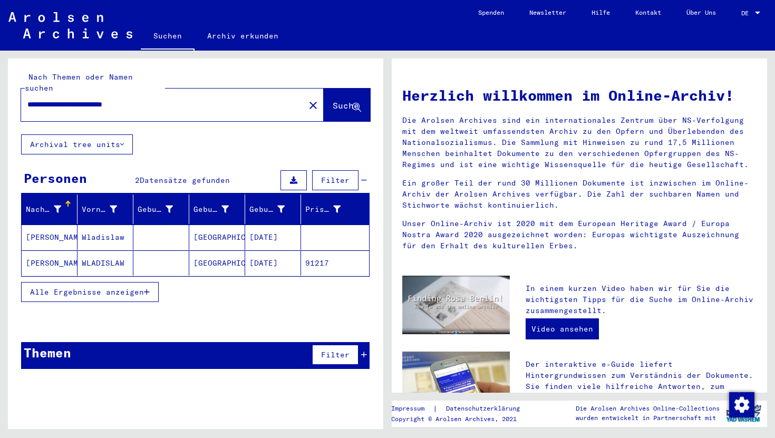
click at [266, 224] on mat-cell "[DATE]" at bounding box center [273, 236] width 56 height 25
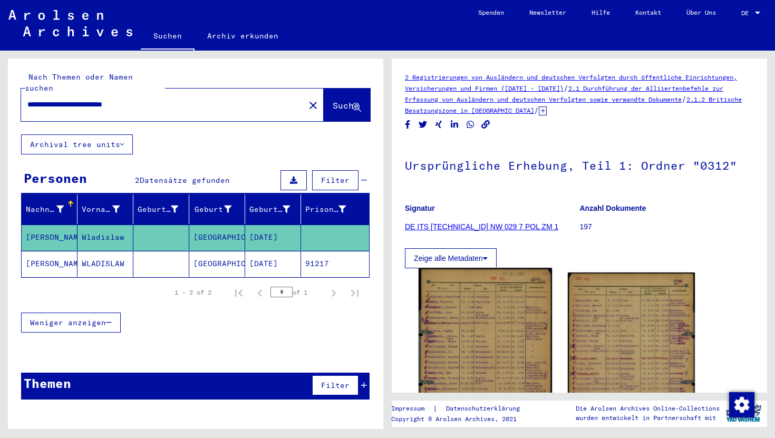
click at [447, 334] on img at bounding box center [484, 360] width 133 height 184
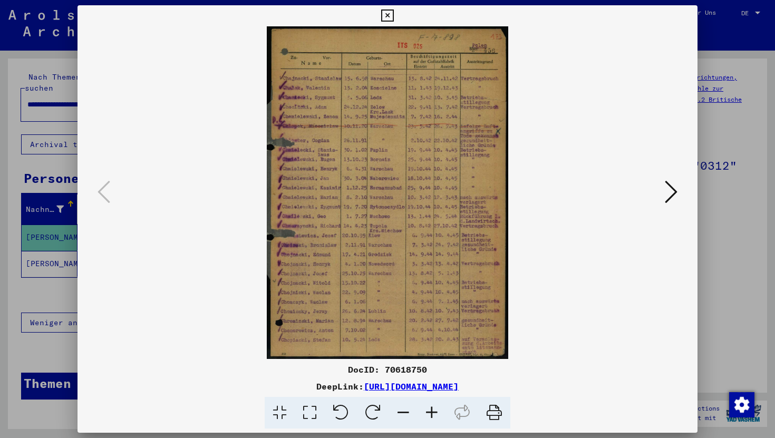
click at [429, 192] on img at bounding box center [387, 192] width 548 height 332
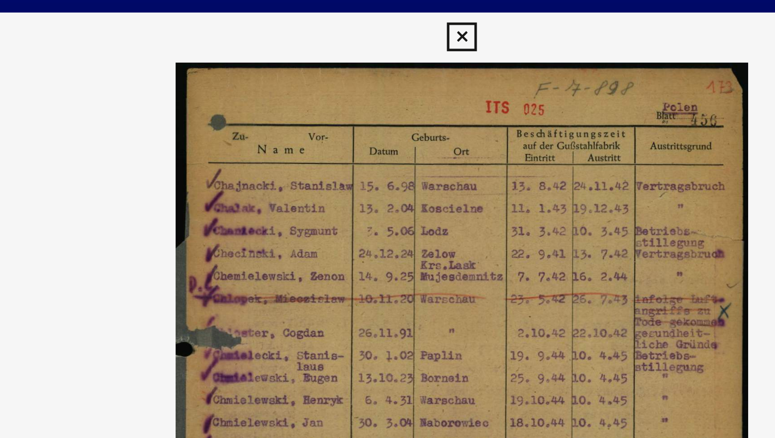
click at [386, 16] on icon at bounding box center [387, 15] width 12 height 13
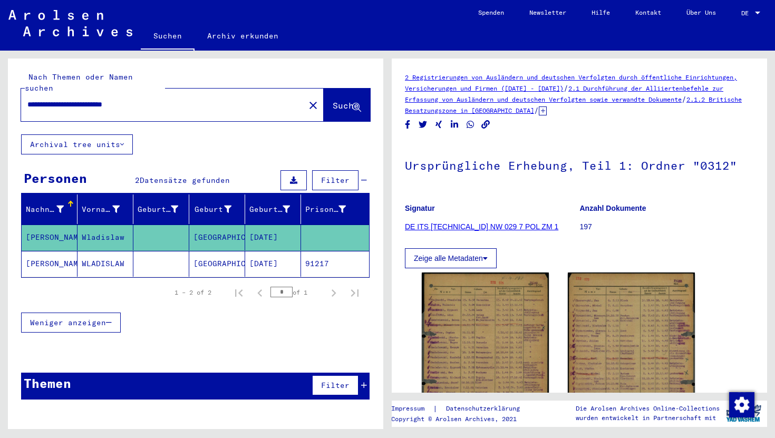
click at [132, 251] on mat-cell "WLADISLAW" at bounding box center [105, 264] width 56 height 26
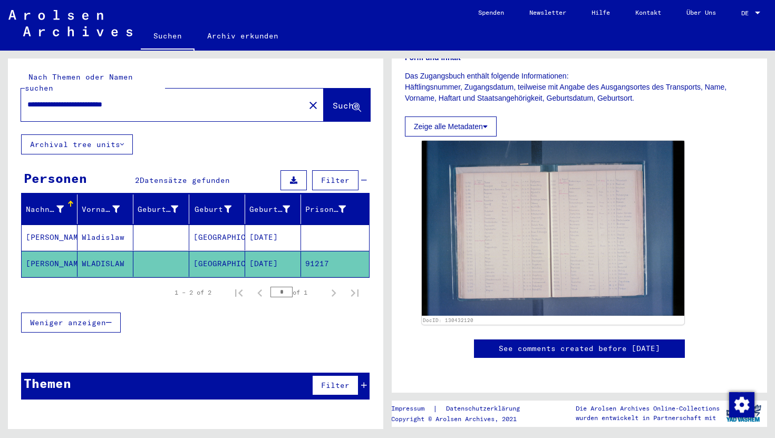
scroll to position [233, 0]
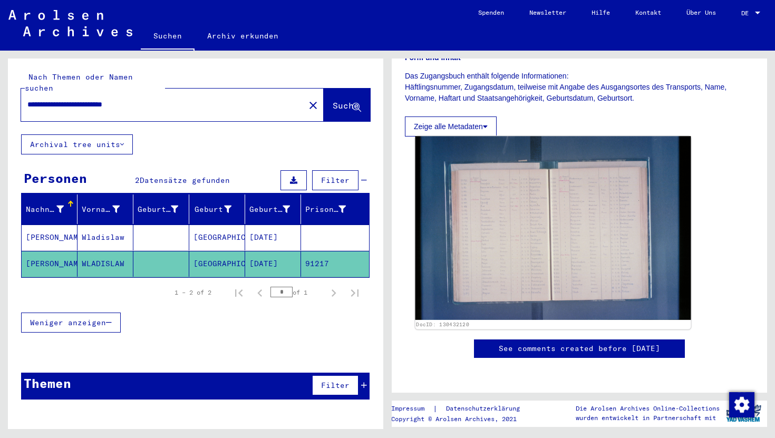
click at [576, 192] on img at bounding box center [553, 228] width 276 height 184
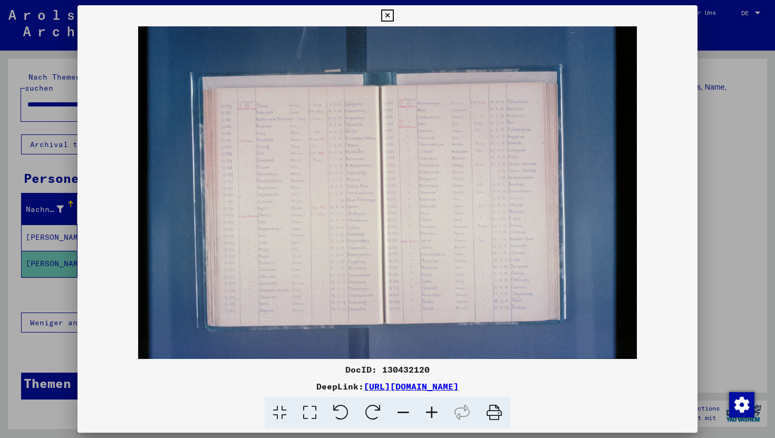
click at [398, 143] on img at bounding box center [387, 192] width 620 height 332
click at [388, 13] on icon at bounding box center [387, 15] width 12 height 13
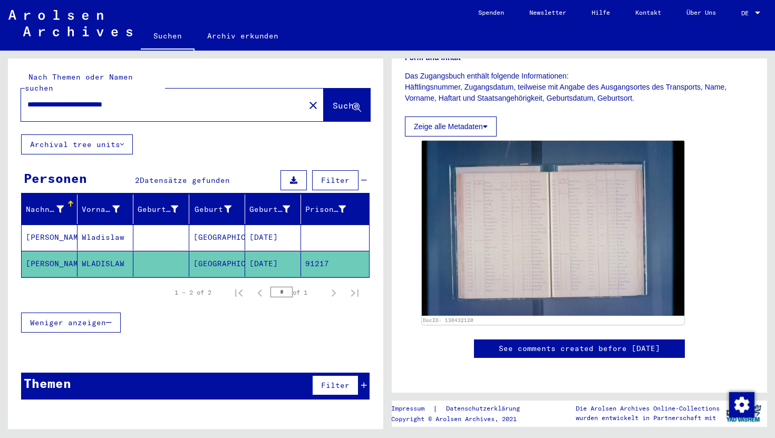
click at [204, 224] on mat-cell "[GEOGRAPHIC_DATA]" at bounding box center [217, 237] width 56 height 26
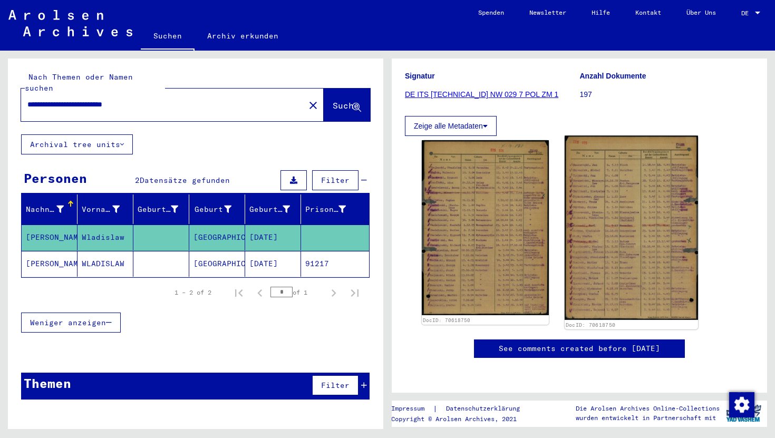
scroll to position [208, 0]
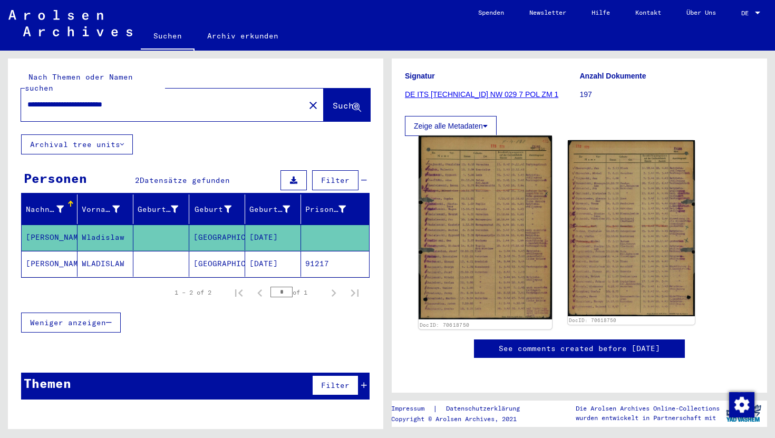
click at [493, 180] on img at bounding box center [484, 227] width 133 height 184
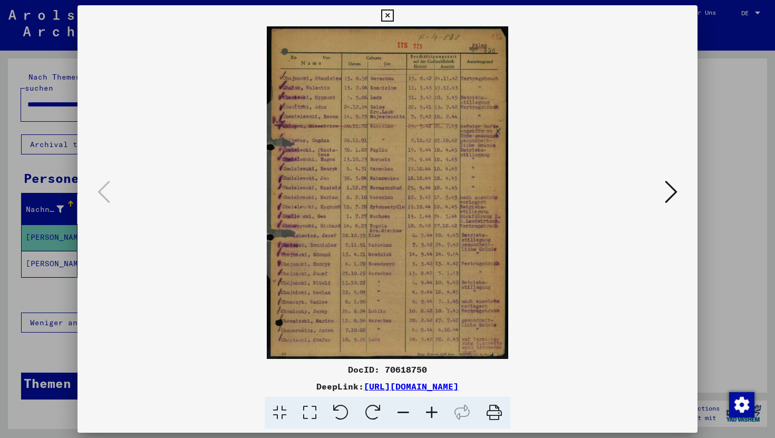
click at [308, 169] on img at bounding box center [387, 192] width 548 height 332
click at [416, 106] on img at bounding box center [387, 192] width 548 height 332
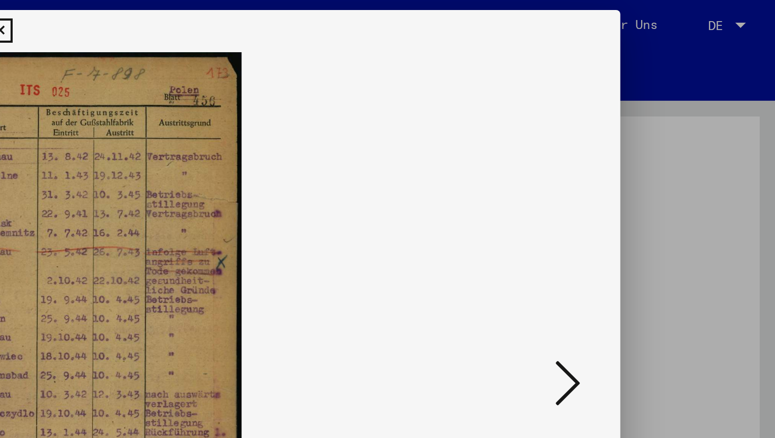
click at [672, 192] on icon at bounding box center [670, 191] width 13 height 25
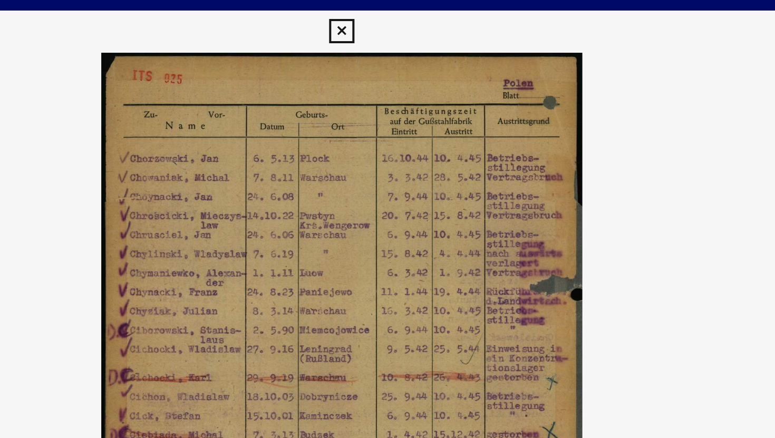
click at [388, 17] on icon at bounding box center [387, 15] width 12 height 13
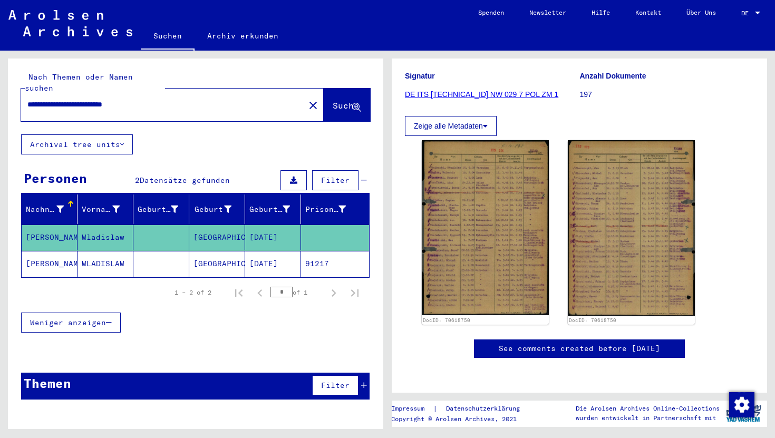
click at [28, 224] on mat-cell "[PERSON_NAME]" at bounding box center [50, 237] width 56 height 26
click at [43, 224] on mat-cell "[PERSON_NAME]" at bounding box center [50, 237] width 56 height 26
click at [101, 224] on mat-cell "Wladislaw" at bounding box center [105, 237] width 56 height 26
click at [26, 224] on mat-cell "[PERSON_NAME]" at bounding box center [50, 237] width 56 height 26
click at [41, 228] on mat-cell "[PERSON_NAME]" at bounding box center [50, 237] width 56 height 26
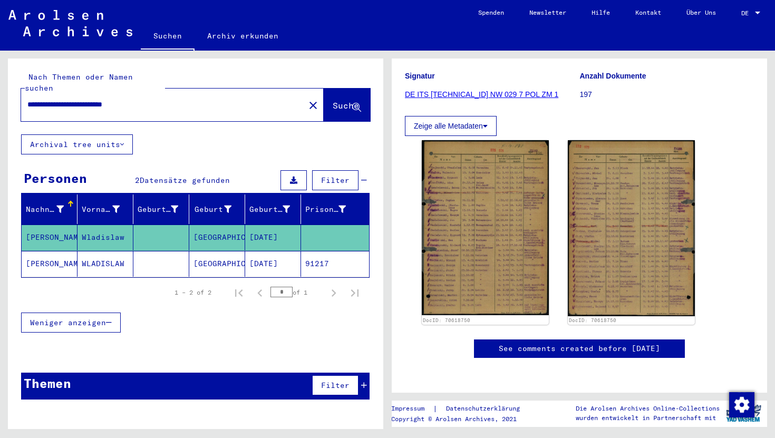
click at [91, 230] on mat-cell "Wladislaw" at bounding box center [105, 237] width 56 height 26
click at [35, 224] on mat-cell "[PERSON_NAME]" at bounding box center [50, 237] width 56 height 26
click at [38, 254] on mat-cell "[PERSON_NAME]" at bounding box center [50, 264] width 56 height 26
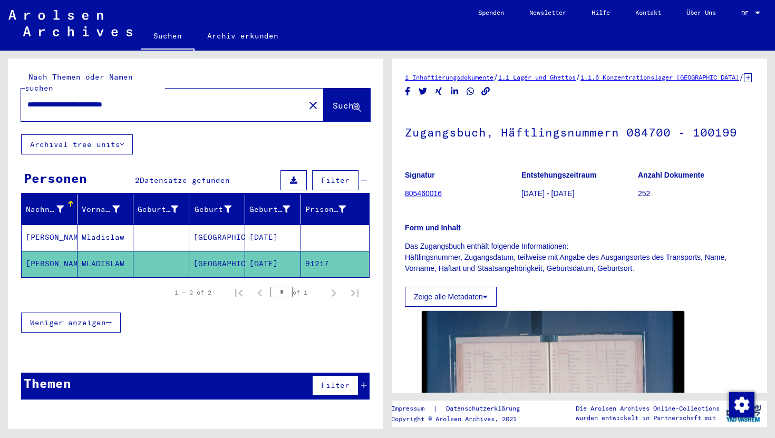
click at [43, 225] on mat-cell "[PERSON_NAME]" at bounding box center [50, 237] width 56 height 26
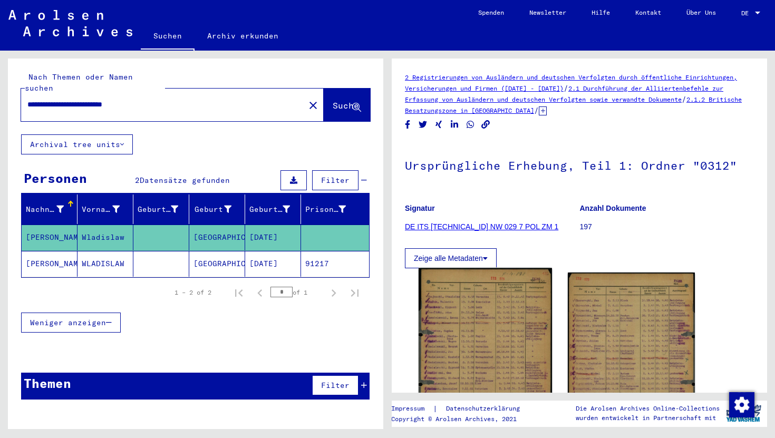
click at [447, 285] on img at bounding box center [484, 360] width 133 height 184
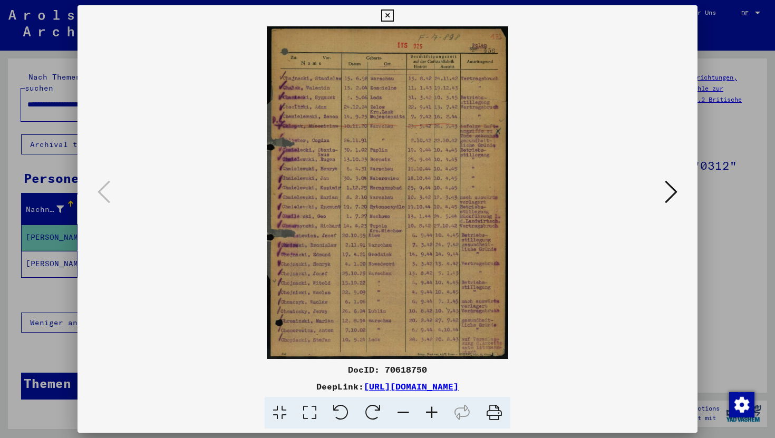
click at [385, 13] on icon at bounding box center [387, 15] width 12 height 13
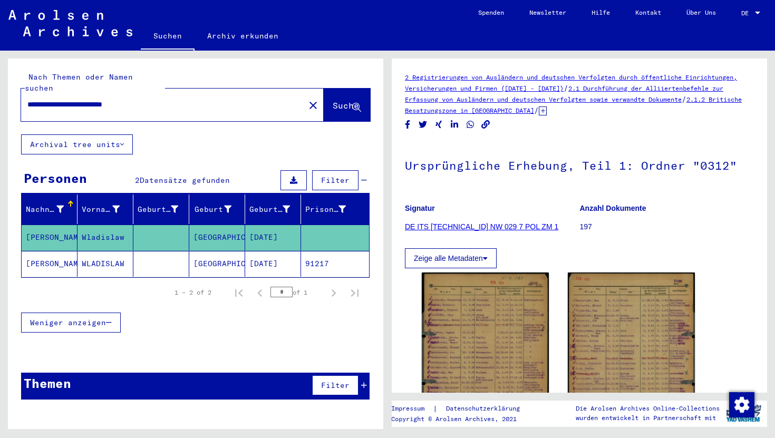
click at [236, 93] on div "**********" at bounding box center [159, 105] width 277 height 24
click at [139, 93] on div "**********" at bounding box center [159, 105] width 277 height 24
click at [139, 99] on input "**********" at bounding box center [162, 104] width 271 height 11
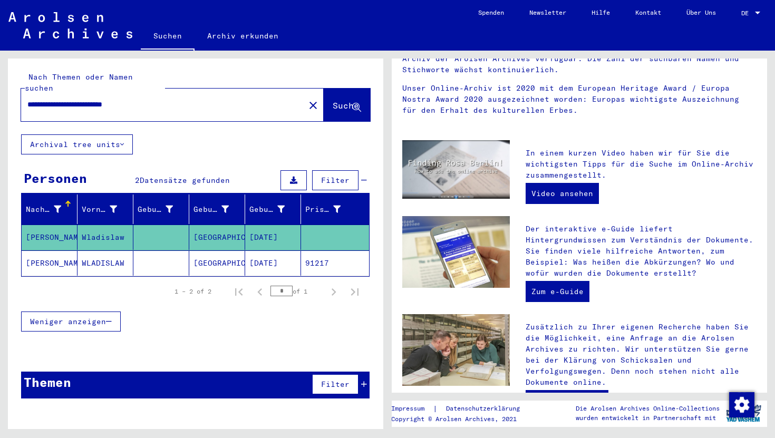
scroll to position [325, 0]
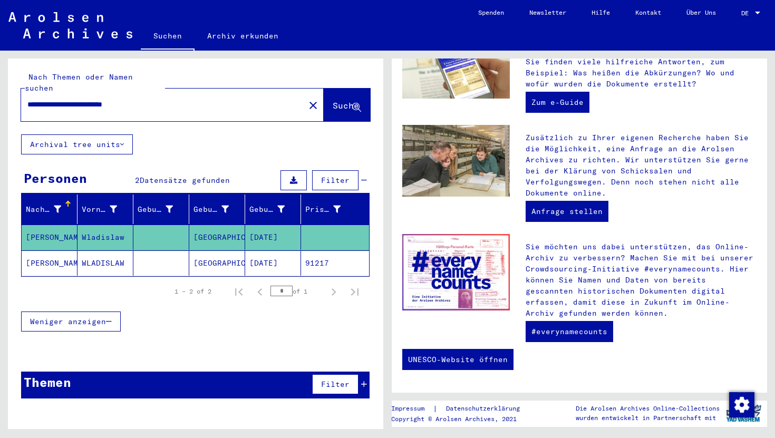
click at [257, 258] on mat-cell "[DATE]" at bounding box center [273, 262] width 56 height 25
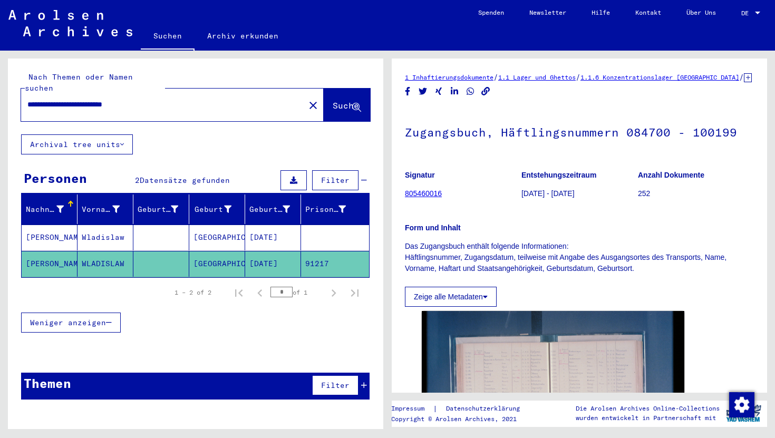
click at [238, 224] on mat-cell "[GEOGRAPHIC_DATA]" at bounding box center [217, 237] width 56 height 26
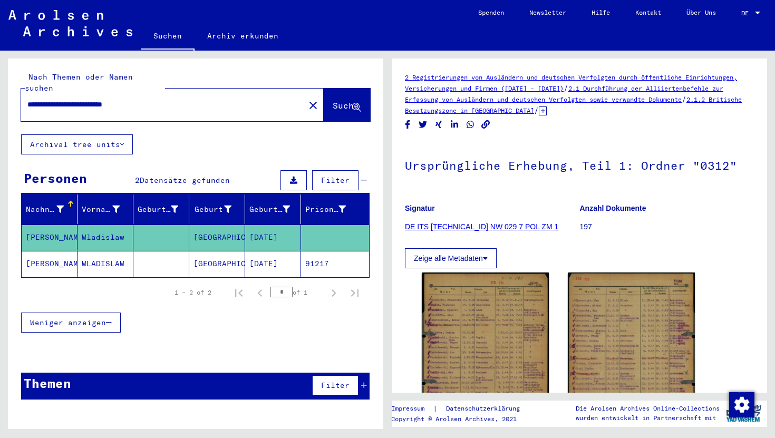
drag, startPoint x: 168, startPoint y: 90, endPoint x: 31, endPoint y: 86, distance: 137.0
click at [31, 93] on div "**********" at bounding box center [159, 105] width 277 height 24
click at [270, 251] on mat-cell "[DATE]" at bounding box center [273, 264] width 56 height 26
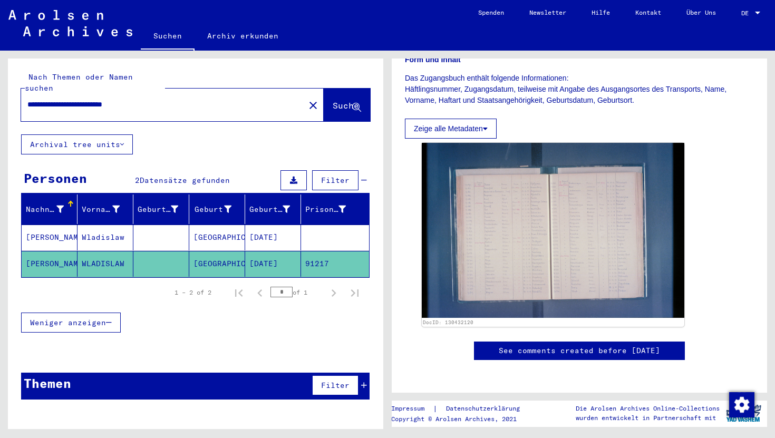
scroll to position [170, 0]
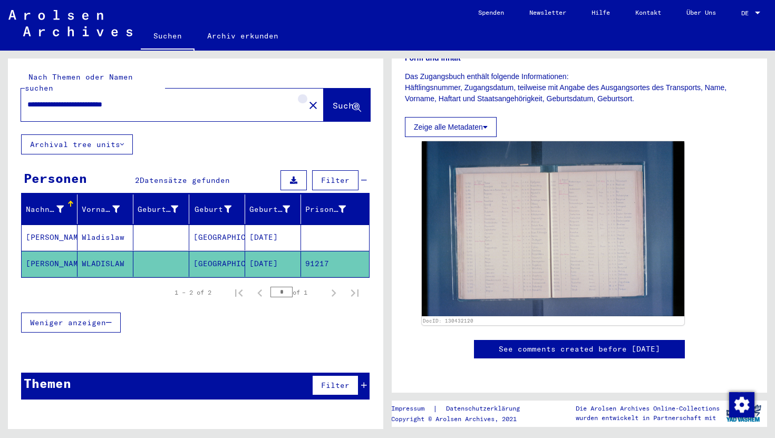
click at [307, 99] on mat-icon "close" at bounding box center [313, 105] width 13 height 13
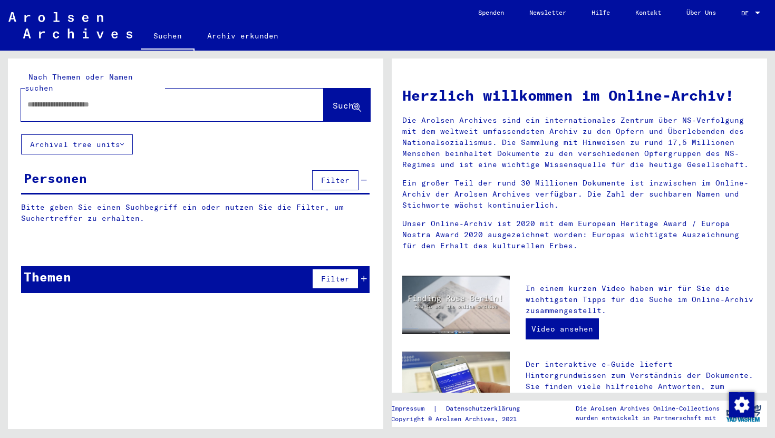
click at [205, 93] on div at bounding box center [156, 105] width 271 height 24
click at [140, 99] on input "text" at bounding box center [159, 104] width 265 height 11
type input "*****"
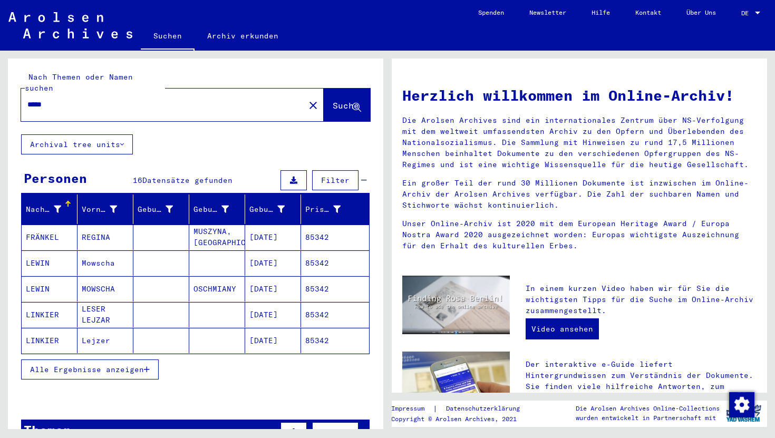
scroll to position [61, 0]
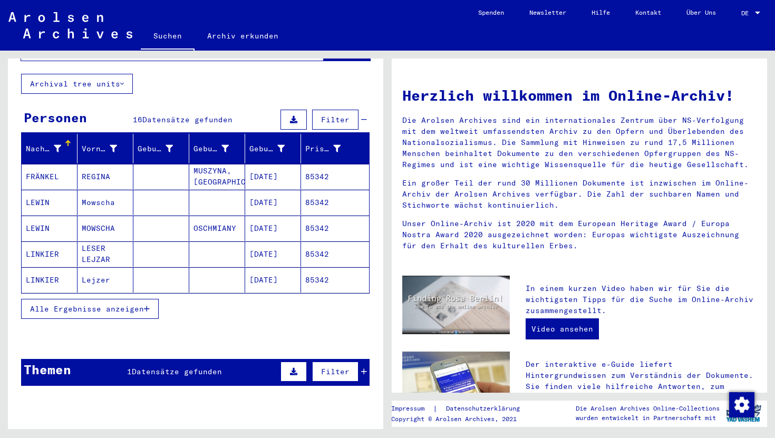
click at [123, 299] on button "Alle Ergebnisse anzeigen" at bounding box center [90, 309] width 138 height 20
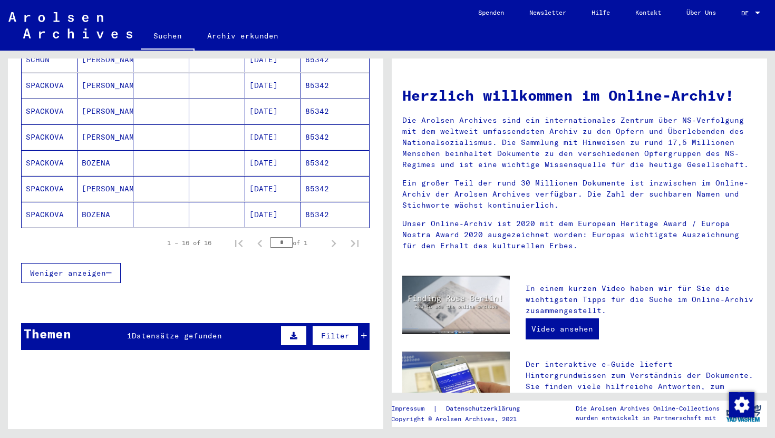
scroll to position [0, 0]
click at [68, 393] on td "0.1" at bounding box center [58, 393] width 73 height 48
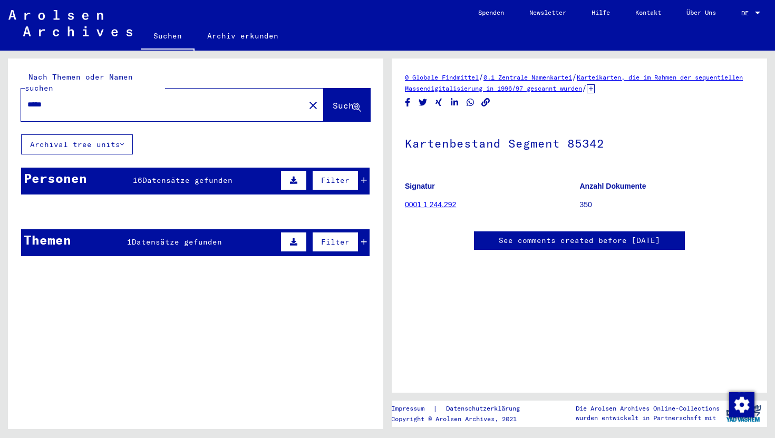
click at [121, 80] on mat-label "Nach Themen oder Namen suchen" at bounding box center [79, 82] width 108 height 21
click at [307, 100] on mat-icon "close" at bounding box center [313, 105] width 13 height 13
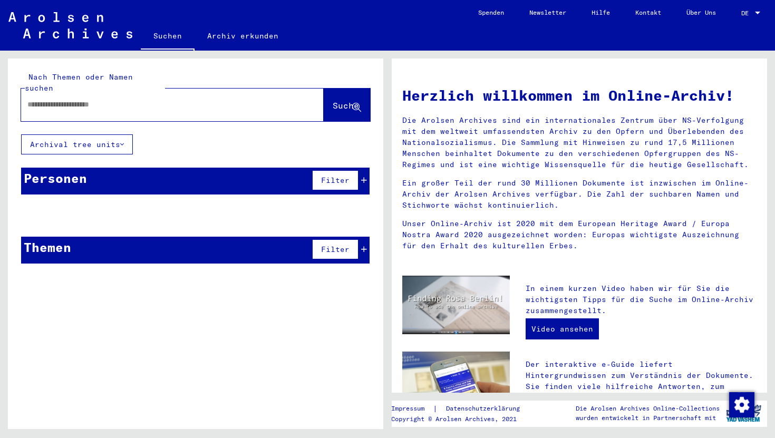
click at [96, 99] on input "text" at bounding box center [159, 104] width 265 height 11
type input "**********"
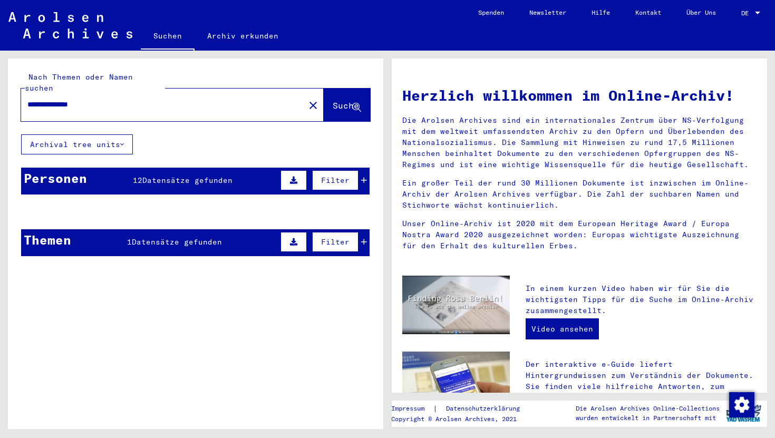
click at [168, 194] on mat-header-cell "Geburtsname" at bounding box center [161, 209] width 56 height 30
click at [168, 175] on span "Datensätze gefunden" at bounding box center [187, 179] width 90 height 9
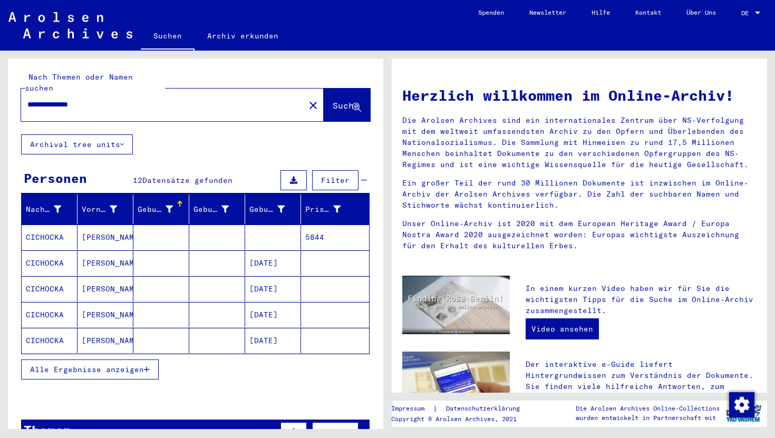
click at [155, 212] on mat-header-cell "Geburtsname" at bounding box center [161, 209] width 56 height 30
click at [155, 228] on mat-cell at bounding box center [161, 236] width 56 height 25
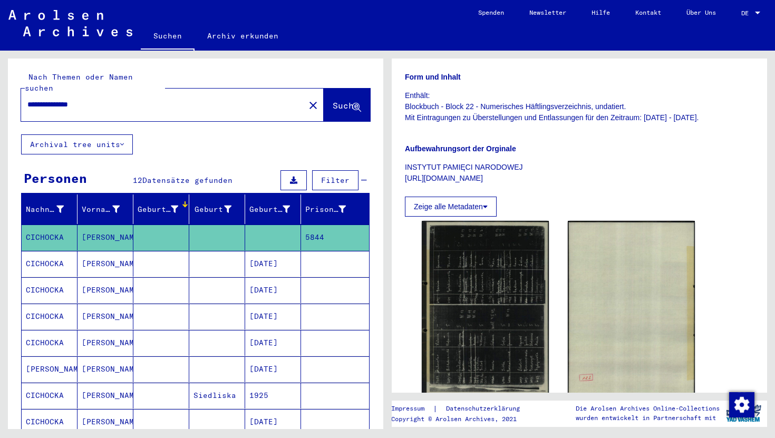
scroll to position [293, 0]
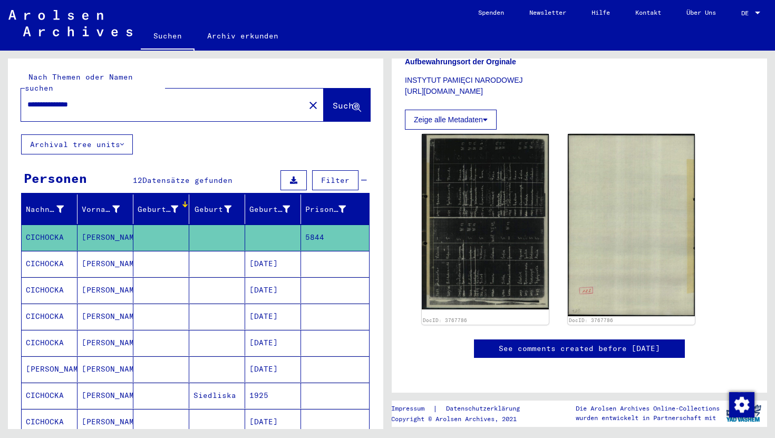
click at [155, 257] on mat-cell at bounding box center [161, 264] width 56 height 26
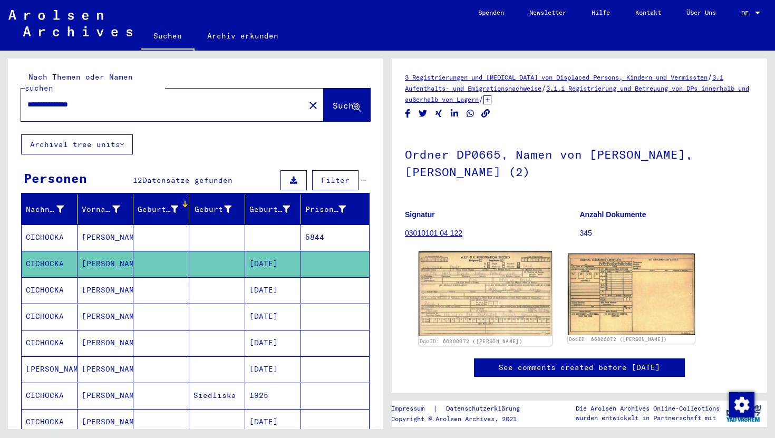
click at [471, 290] on img at bounding box center [484, 293] width 133 height 85
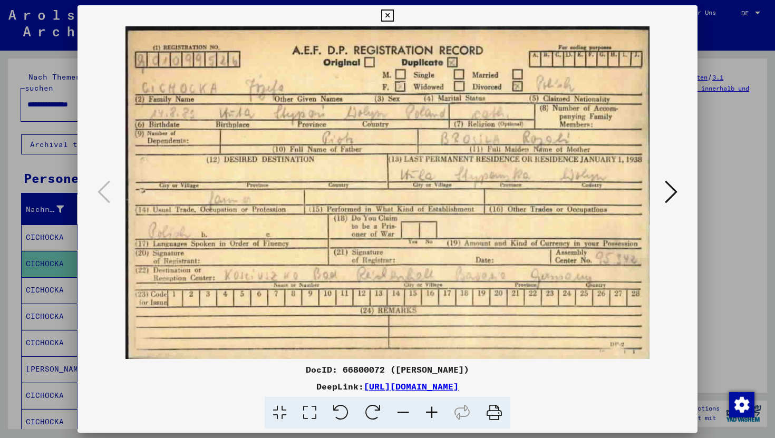
click at [386, 14] on icon at bounding box center [387, 15] width 12 height 13
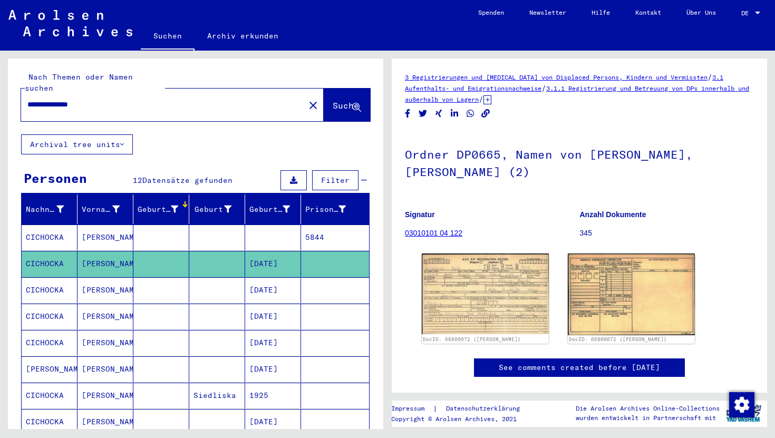
click at [203, 277] on mat-cell at bounding box center [217, 290] width 56 height 26
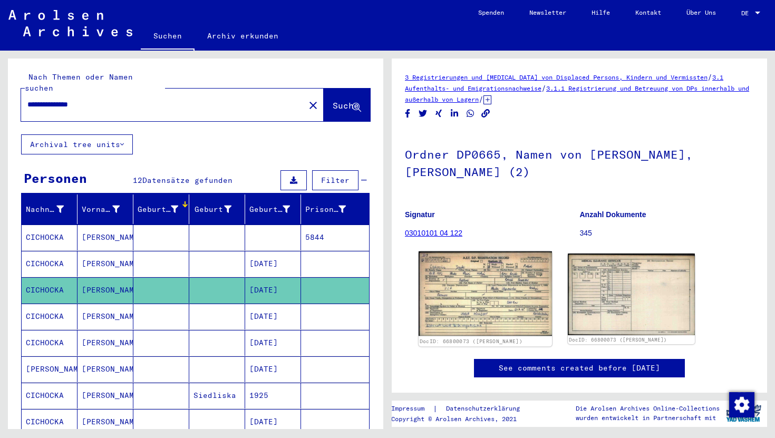
click at [479, 295] on img at bounding box center [484, 293] width 133 height 85
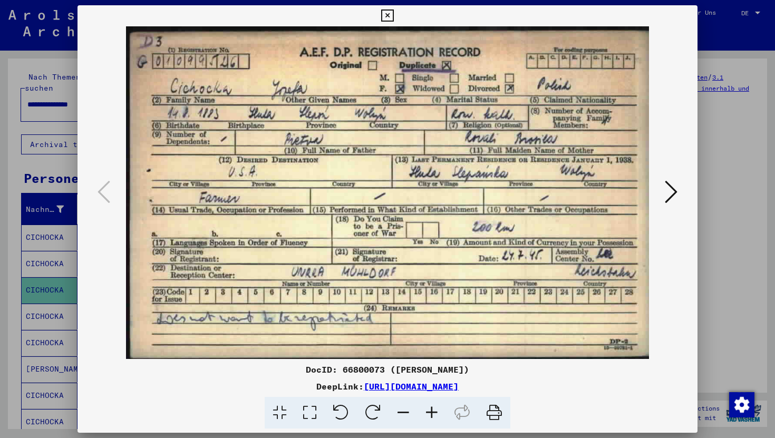
click at [388, 15] on icon at bounding box center [387, 15] width 12 height 13
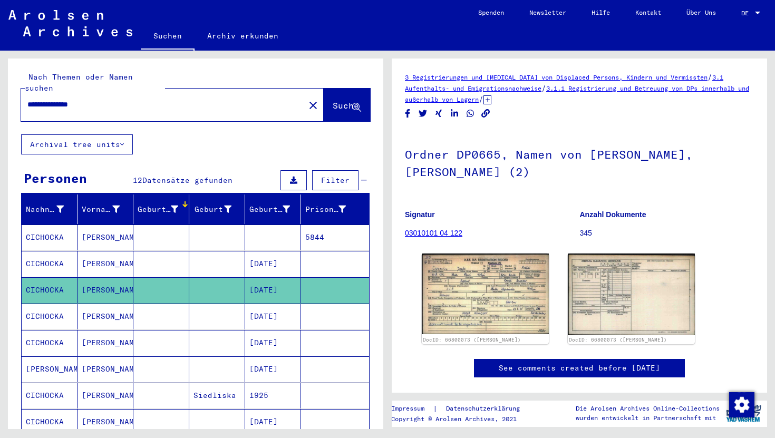
click at [156, 306] on mat-cell at bounding box center [161, 316] width 56 height 26
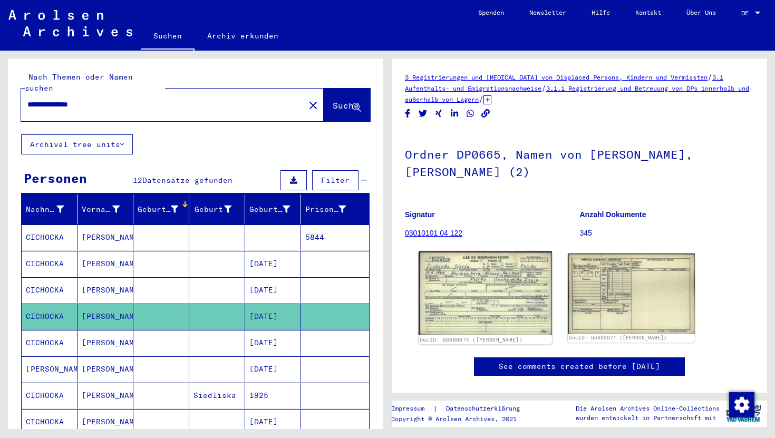
click at [483, 307] on img at bounding box center [484, 292] width 133 height 83
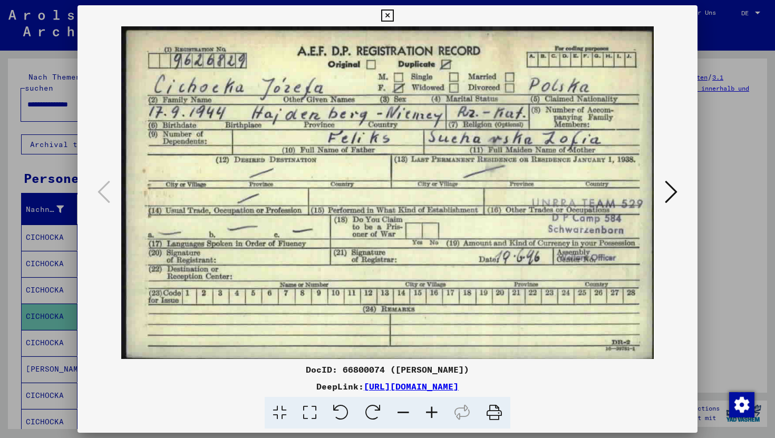
click at [391, 17] on icon at bounding box center [387, 15] width 12 height 13
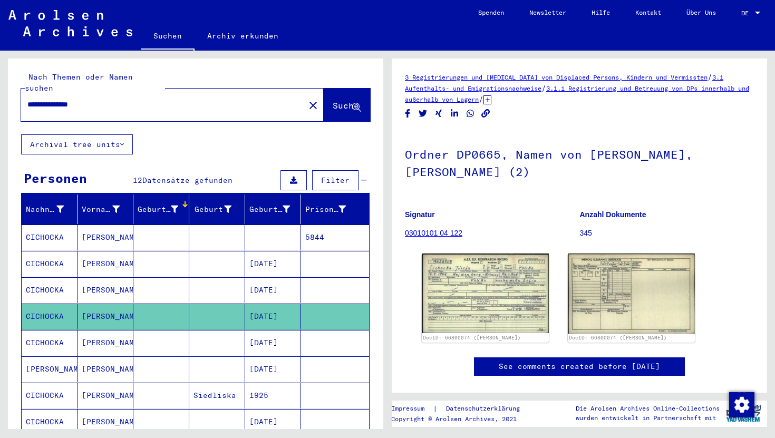
click at [171, 330] on mat-cell at bounding box center [161, 343] width 56 height 26
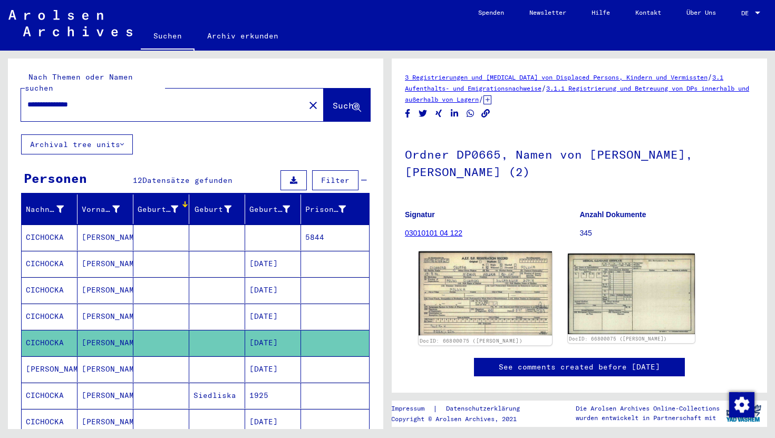
click at [471, 330] on img at bounding box center [484, 293] width 133 height 84
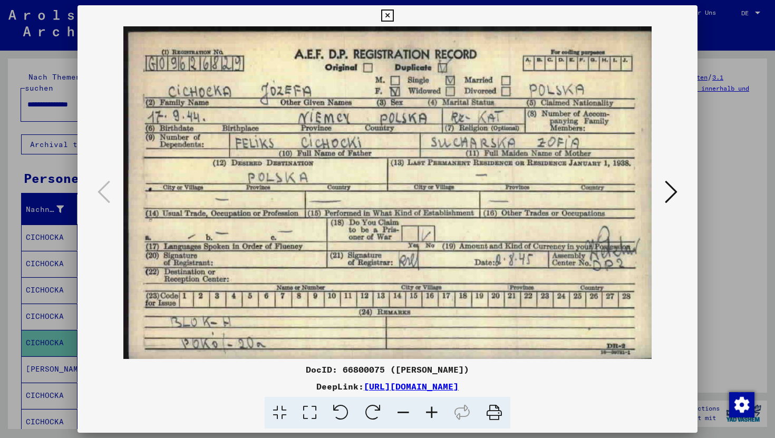
click at [388, 14] on icon at bounding box center [387, 15] width 12 height 13
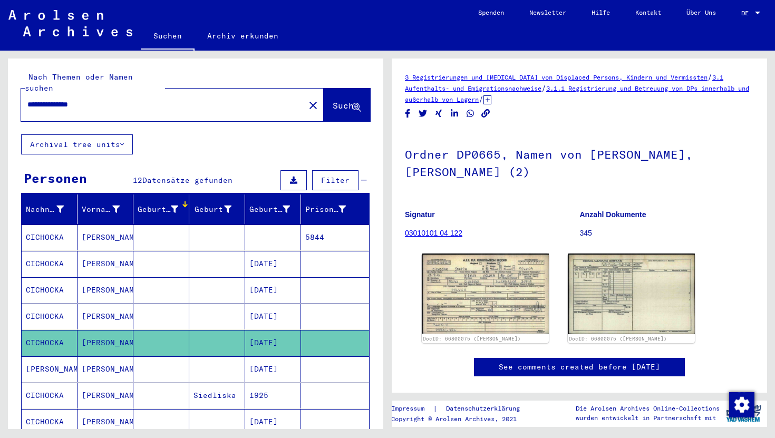
click at [149, 367] on mat-cell at bounding box center [161, 369] width 56 height 26
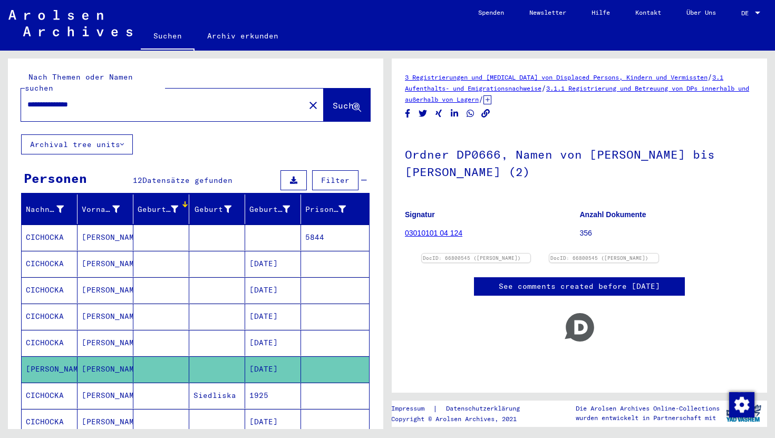
scroll to position [22, 0]
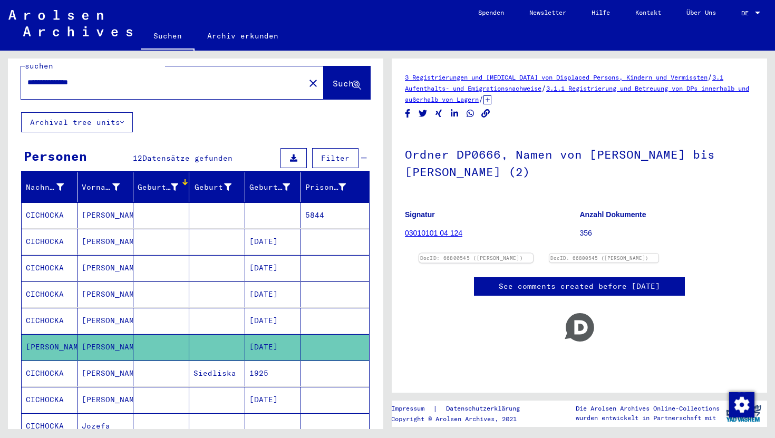
click at [445, 255] on link "DocID: 66800545 ([PERSON_NAME])" at bounding box center [471, 258] width 103 height 6
click at [150, 360] on mat-cell at bounding box center [161, 373] width 56 height 26
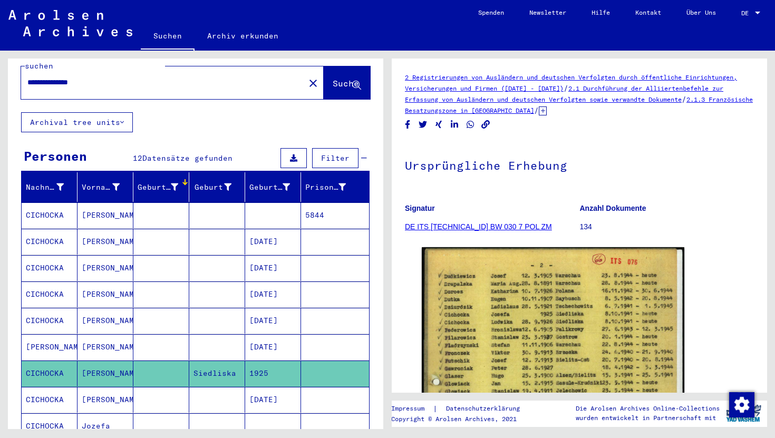
click at [164, 390] on mat-cell at bounding box center [161, 400] width 56 height 26
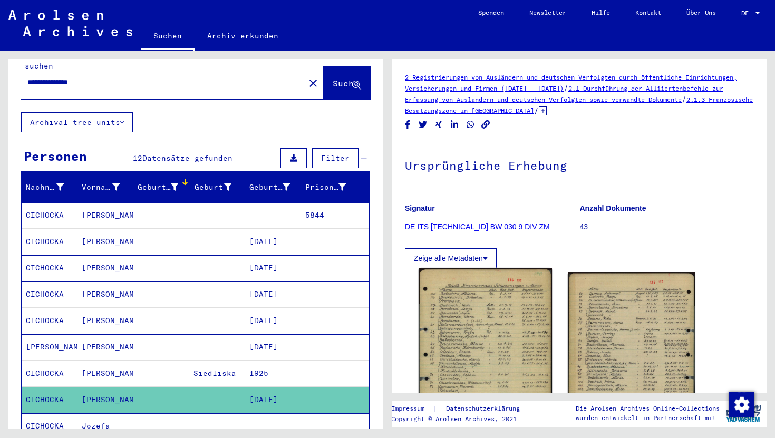
scroll to position [2, 0]
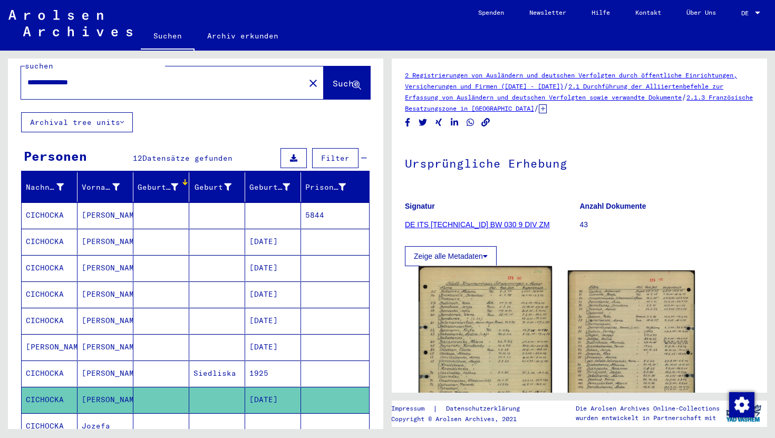
click at [486, 301] on img at bounding box center [484, 352] width 133 height 173
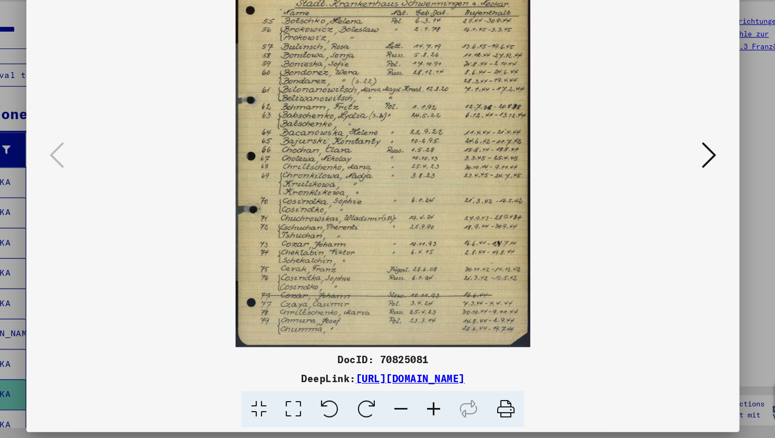
scroll to position [0, 0]
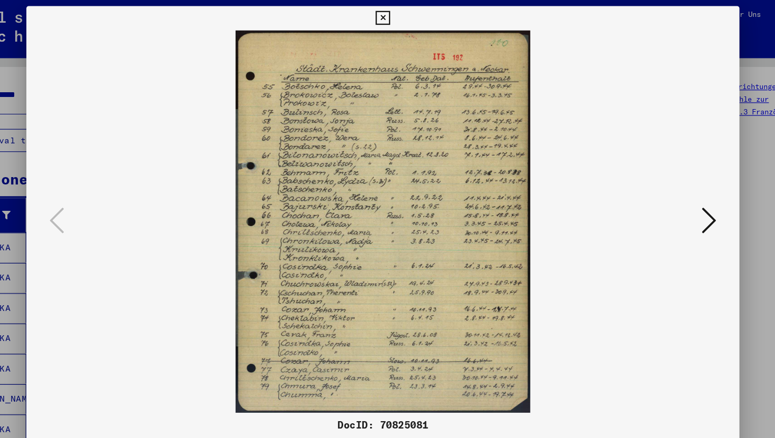
click at [386, 18] on icon at bounding box center [387, 15] width 12 height 13
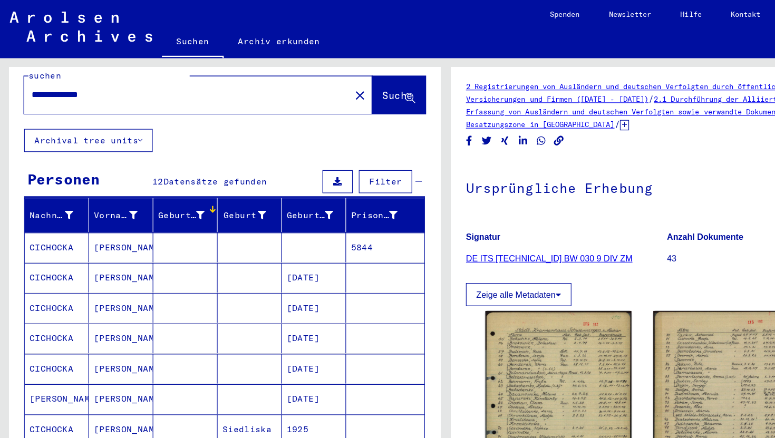
scroll to position [31, 0]
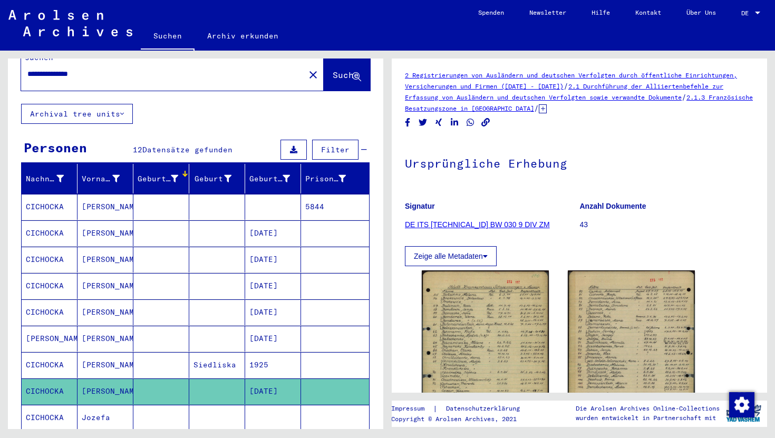
click at [115, 414] on mat-cell "Jozefa" at bounding box center [105, 418] width 56 height 26
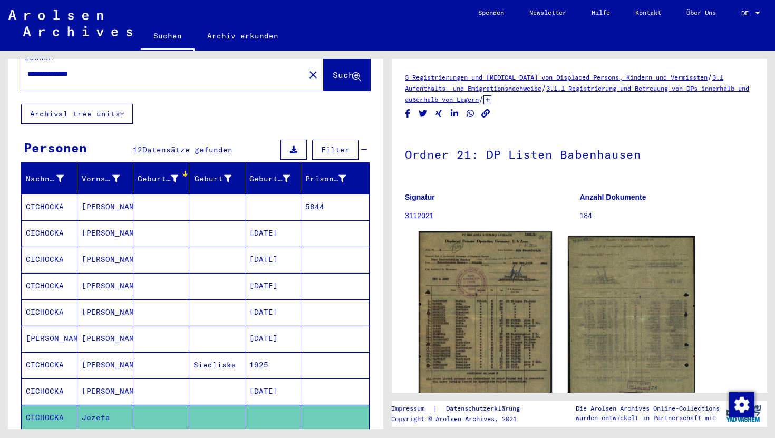
click at [500, 291] on img at bounding box center [484, 327] width 133 height 192
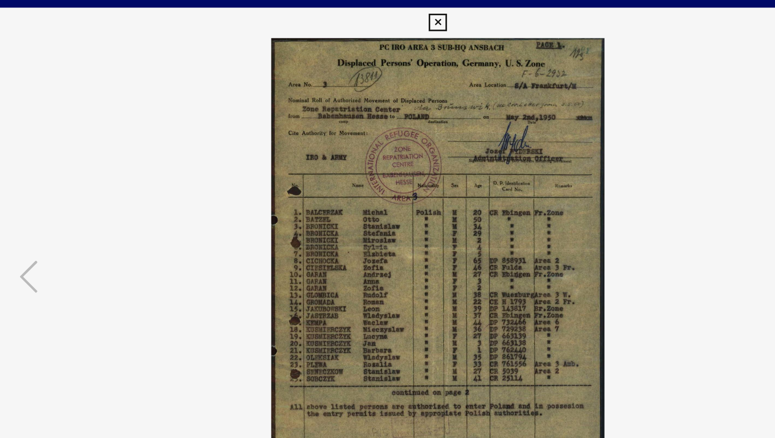
click at [382, 20] on icon at bounding box center [387, 15] width 12 height 13
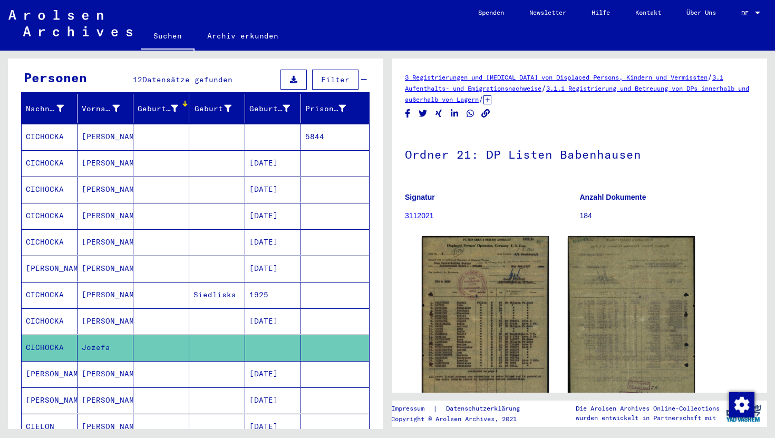
scroll to position [114, 0]
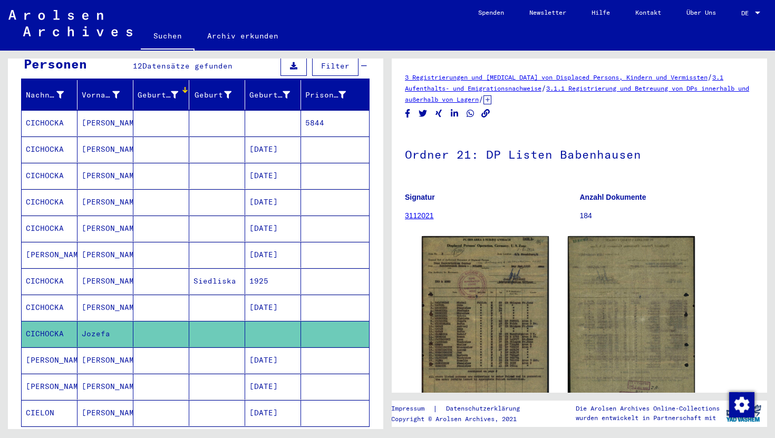
click at [153, 347] on mat-cell at bounding box center [161, 360] width 56 height 26
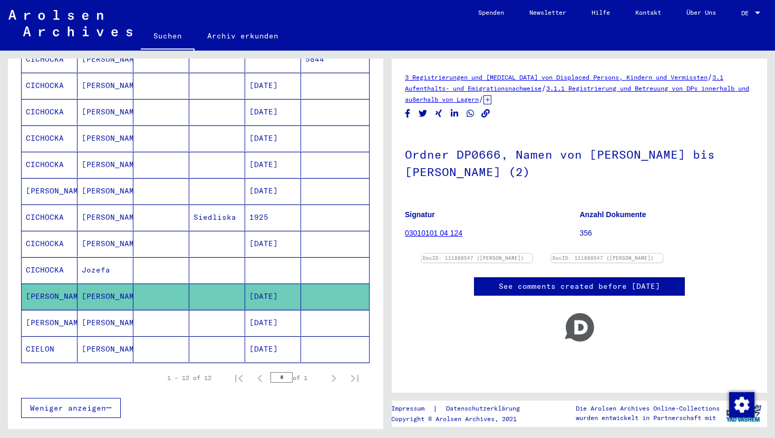
scroll to position [187, 0]
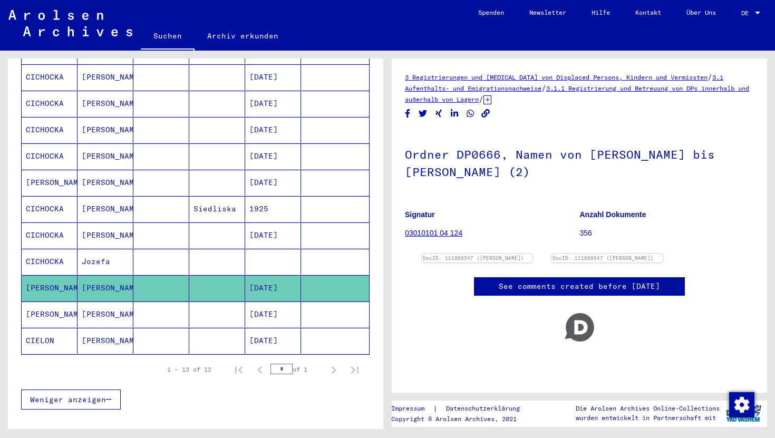
click at [202, 338] on mat-cell at bounding box center [217, 341] width 56 height 26
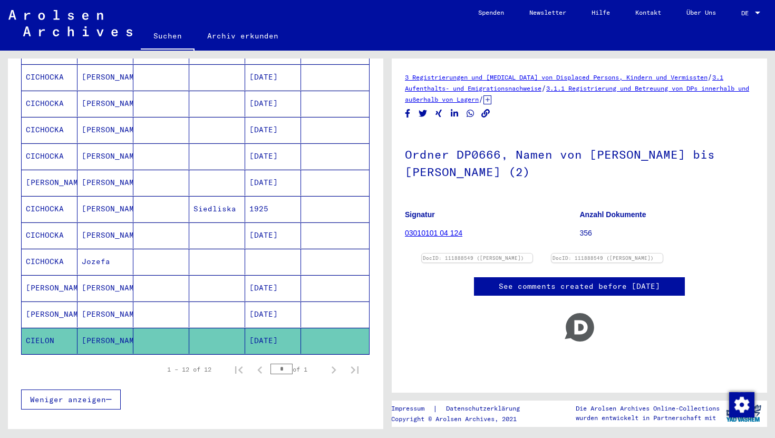
scroll to position [313, 0]
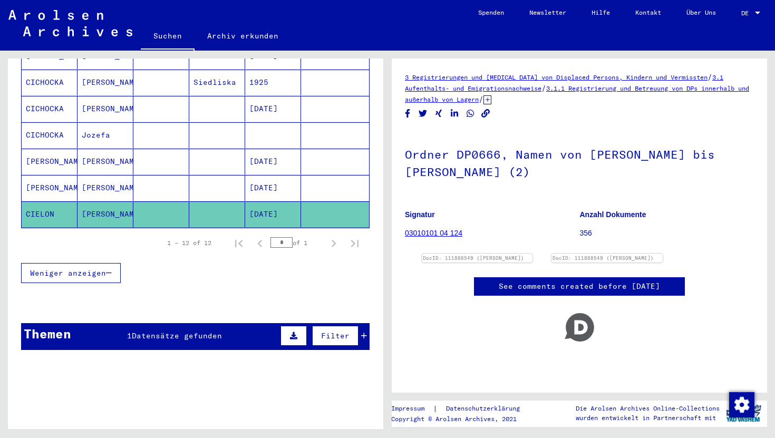
click at [197, 377] on div "Registrierungen von Ausländern und deutschen Verfolgten durch öffentliche Einri…" at bounding box center [218, 384] width 228 height 15
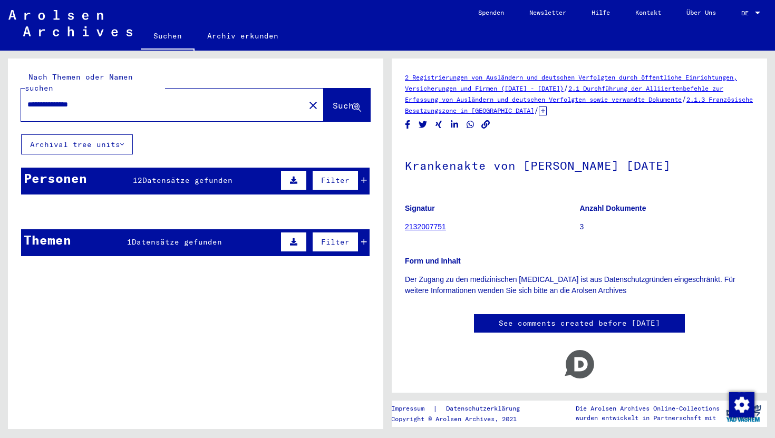
click at [62, 21] on img at bounding box center [70, 23] width 124 height 26
